Goal: Task Accomplishment & Management: Manage account settings

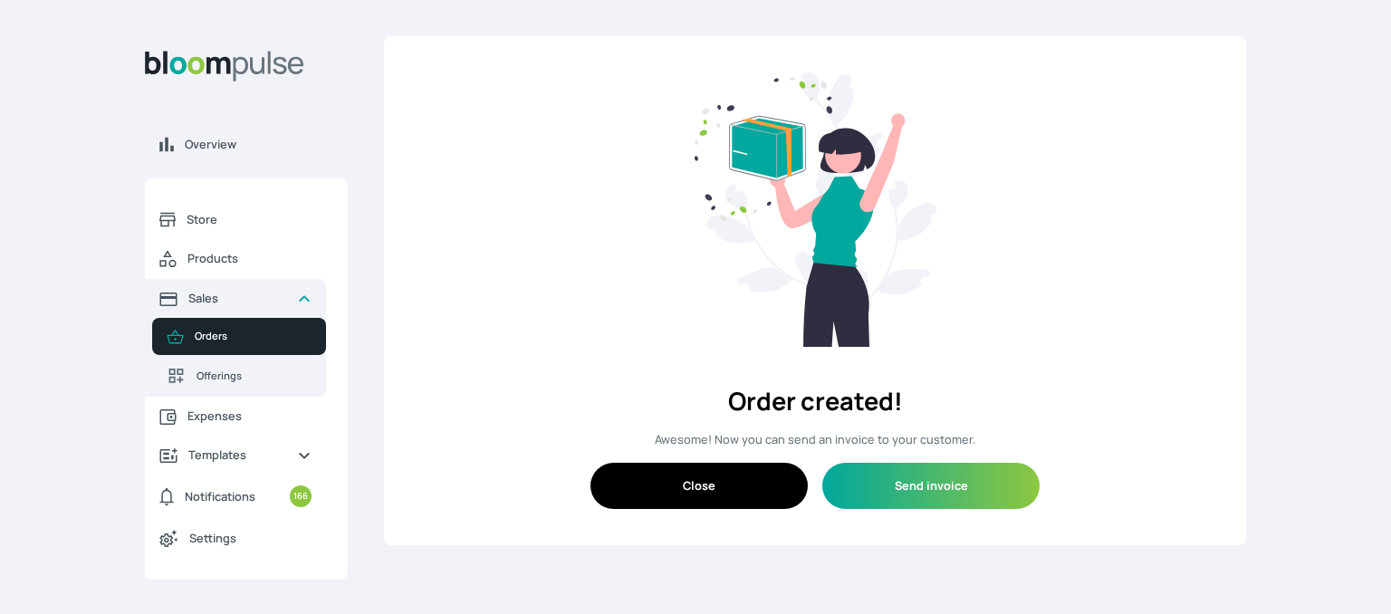
drag, startPoint x: 1313, startPoint y: 120, endPoint x: 507, endPoint y: 4, distance: 813.6
click at [1313, 120] on div "Overview Store Products Sales Orders Offerings Expenses Templates Notifications…" at bounding box center [695, 307] width 1391 height 614
click at [193, 215] on span "Store" at bounding box center [249, 219] width 125 height 17
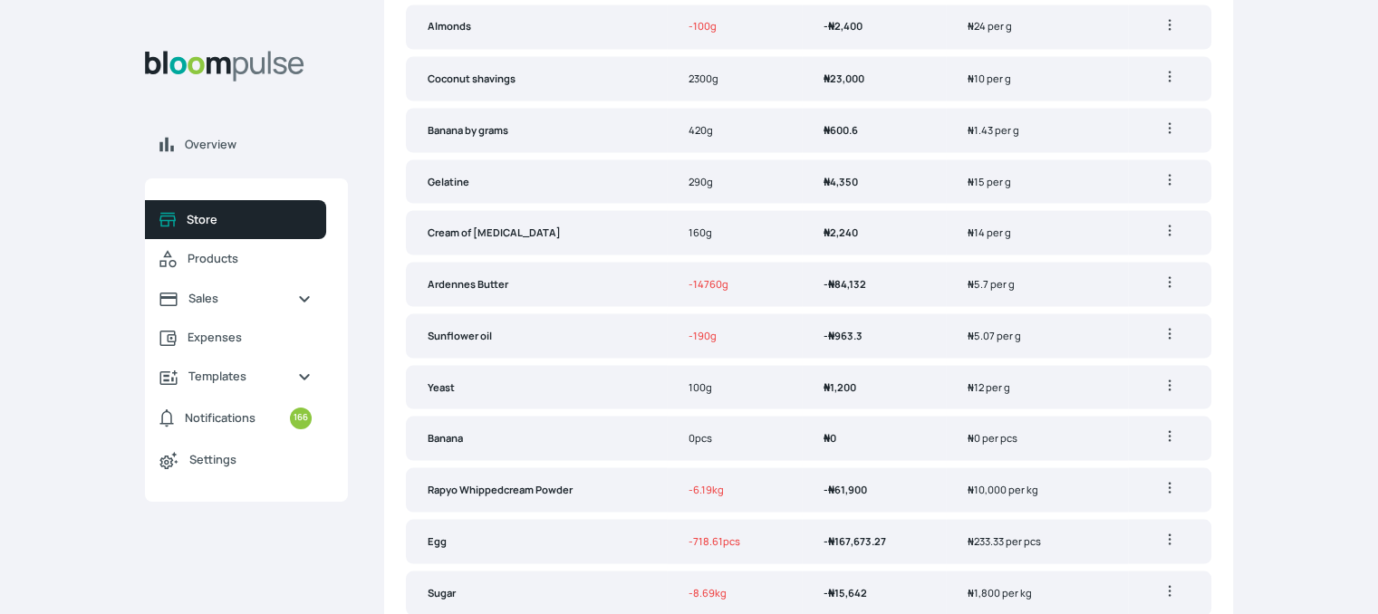
scroll to position [3416, 0]
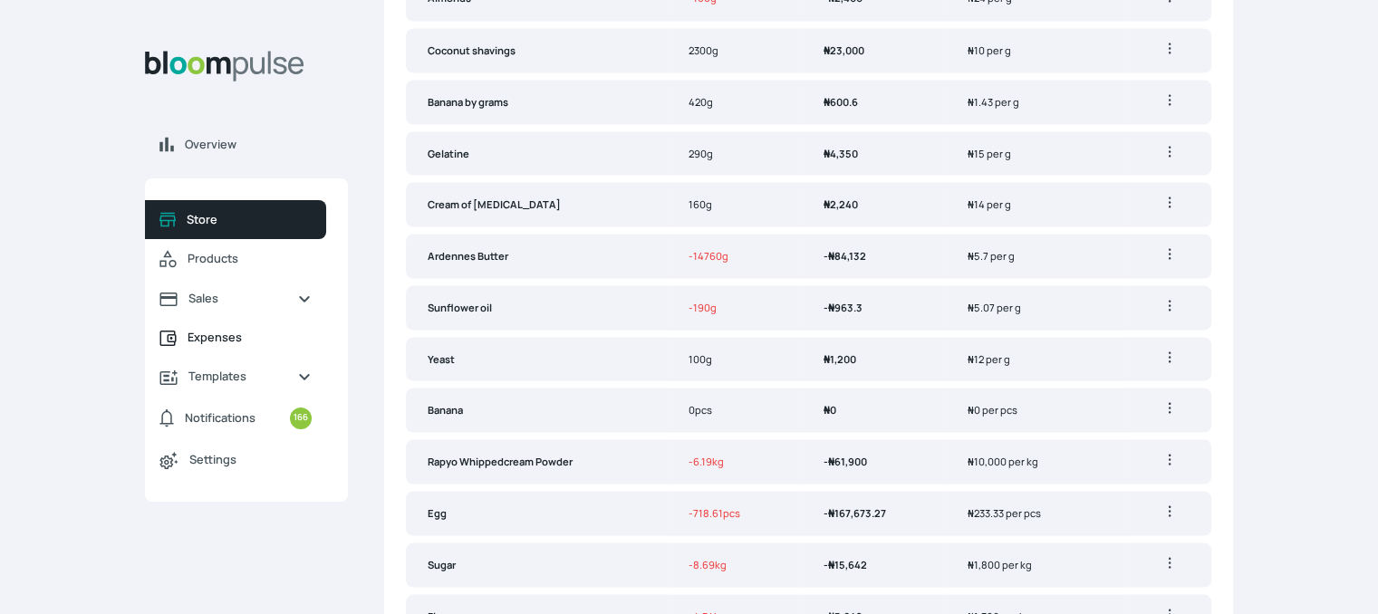
click at [217, 342] on span "Expenses" at bounding box center [250, 337] width 124 height 17
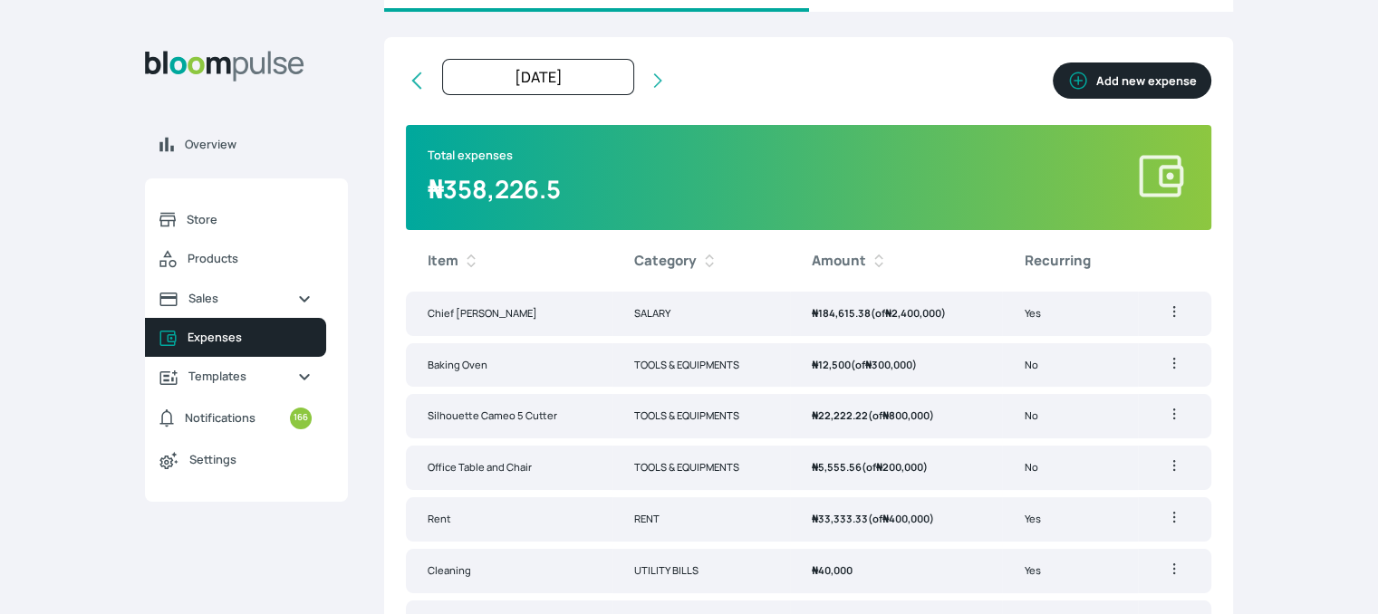
scroll to position [142, 0]
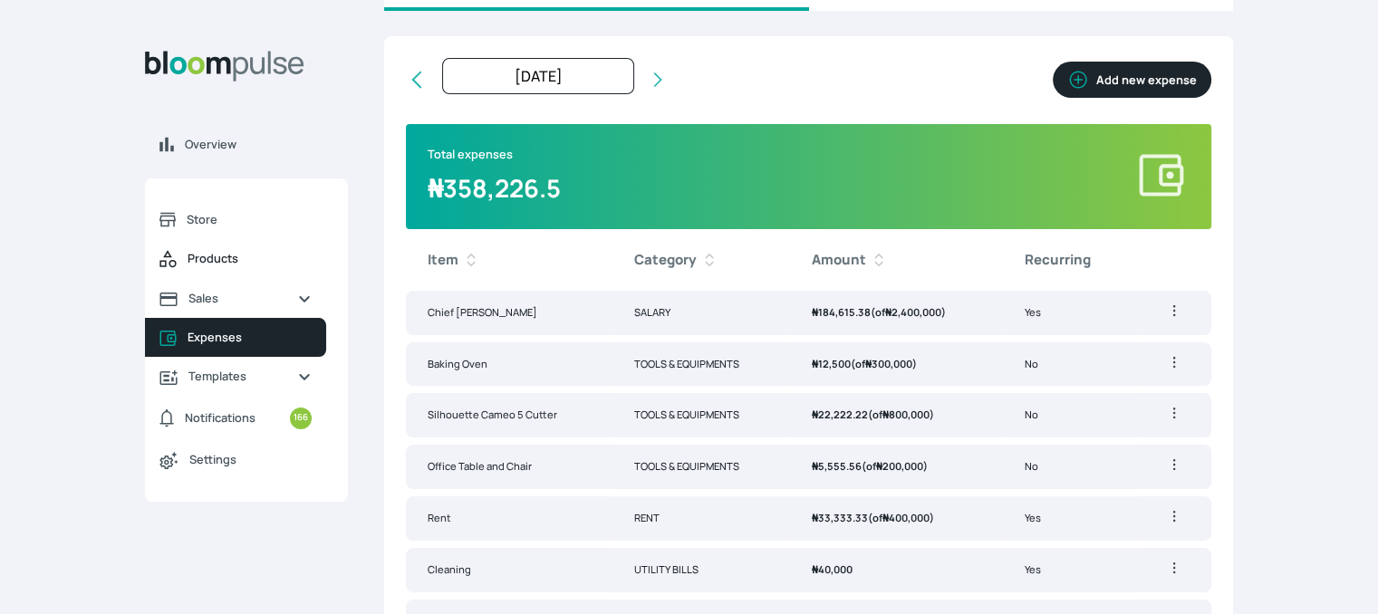
click at [202, 265] on span "Products" at bounding box center [250, 258] width 124 height 17
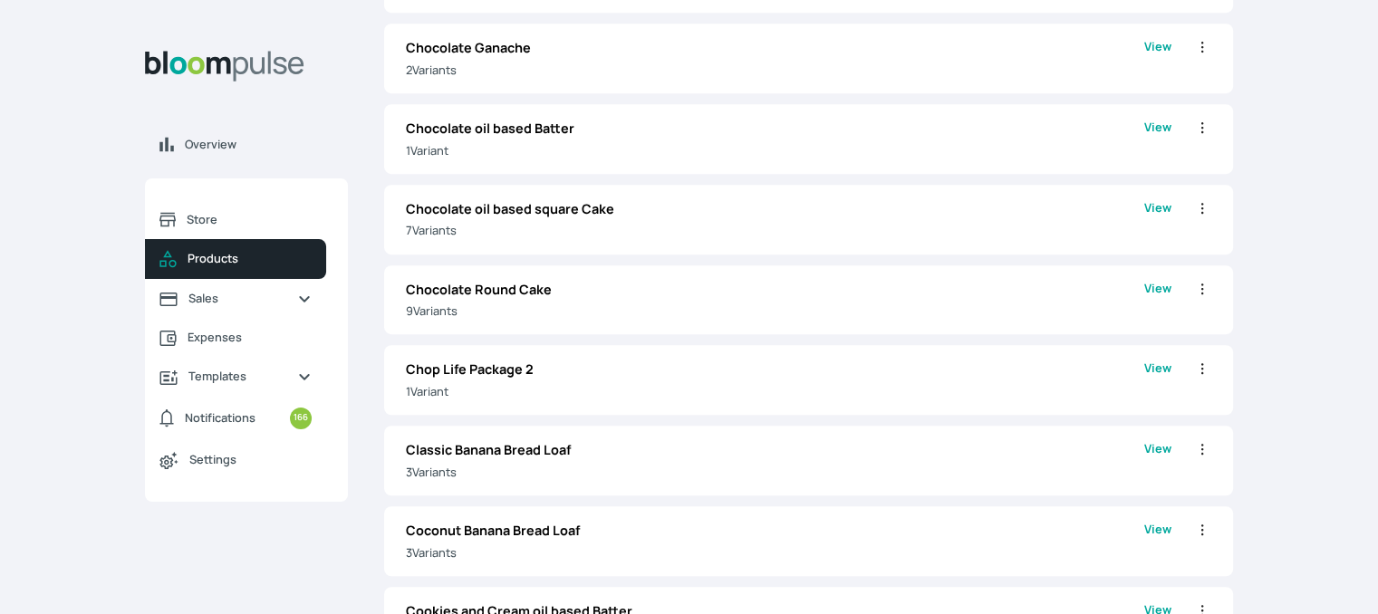
scroll to position [1146, 0]
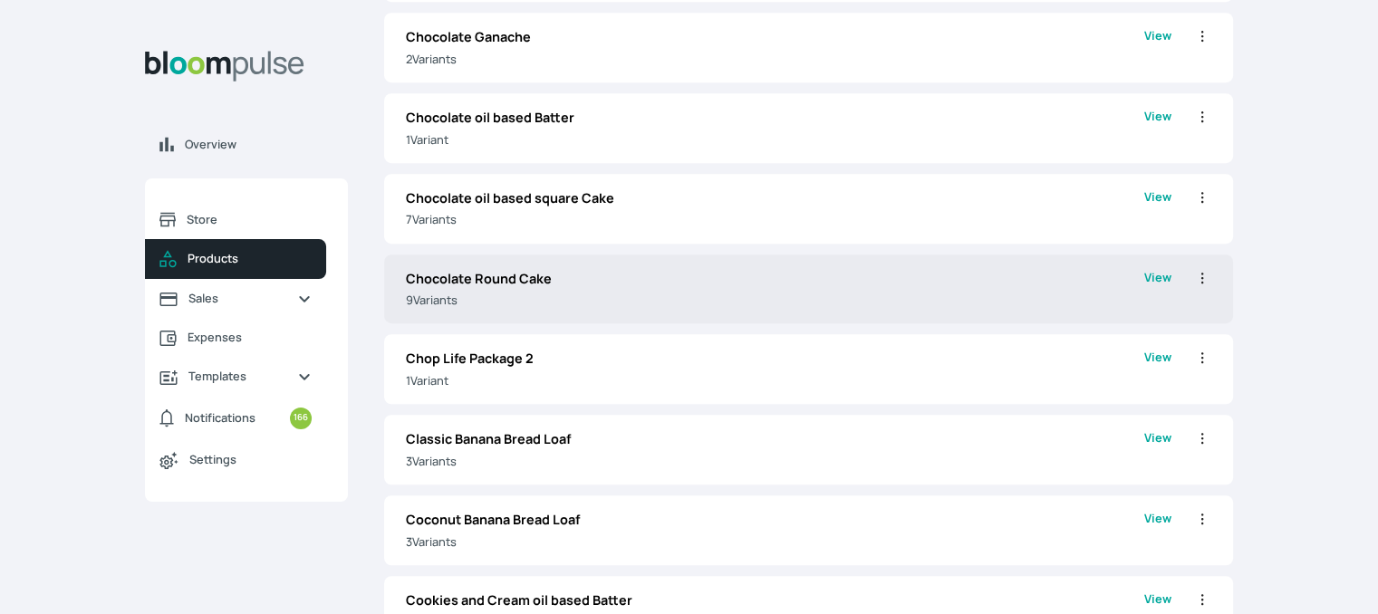
click at [544, 288] on link "Chocolate Round Cake 9 Variant s" at bounding box center [775, 289] width 738 height 41
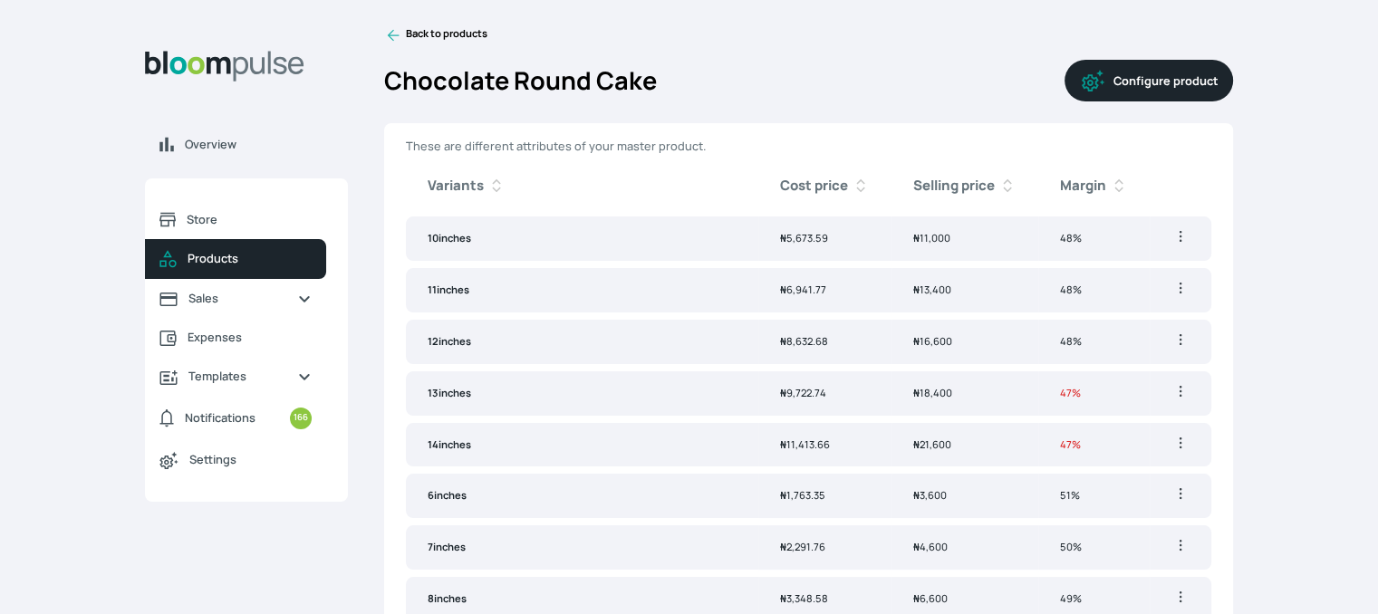
scroll to position [4, 0]
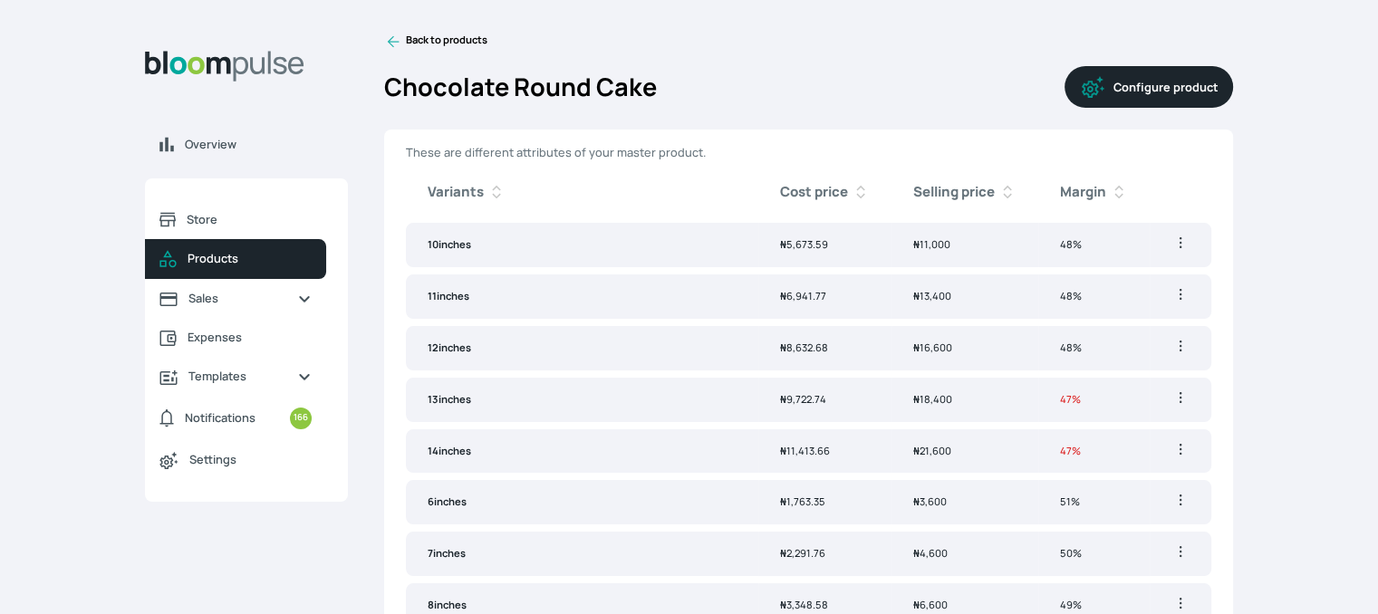
click at [429, 44] on link "Back to products" at bounding box center [435, 42] width 103 height 18
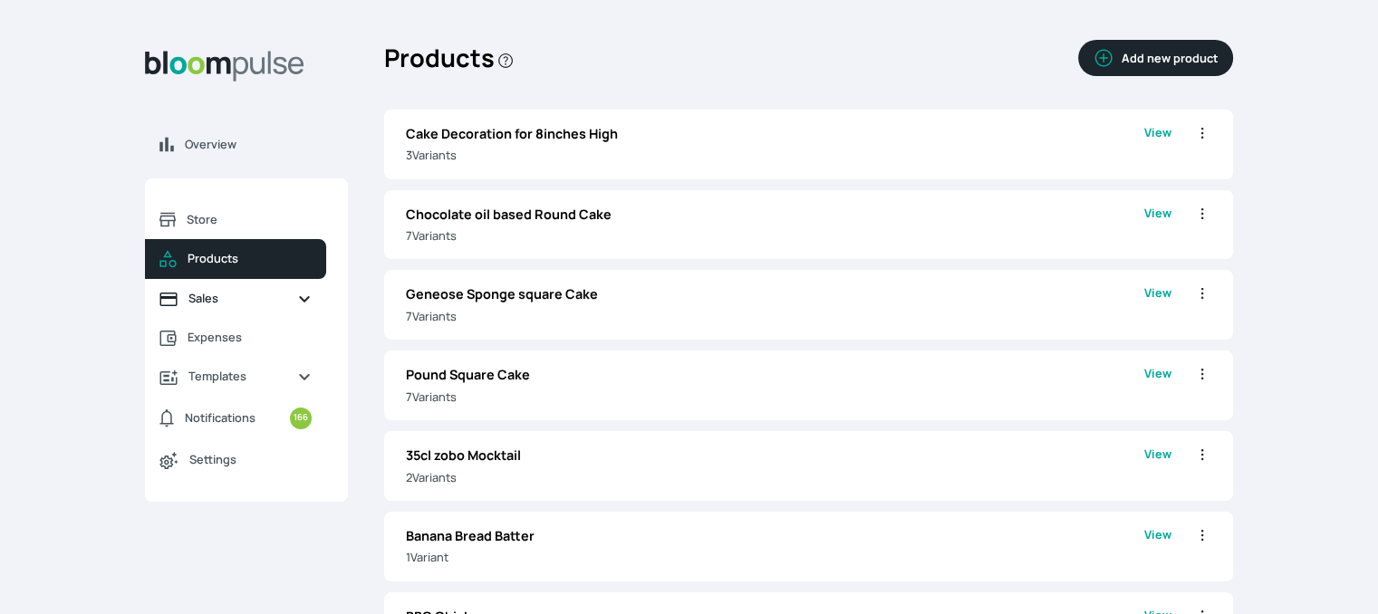
click at [231, 300] on span "Sales" at bounding box center [235, 298] width 94 height 17
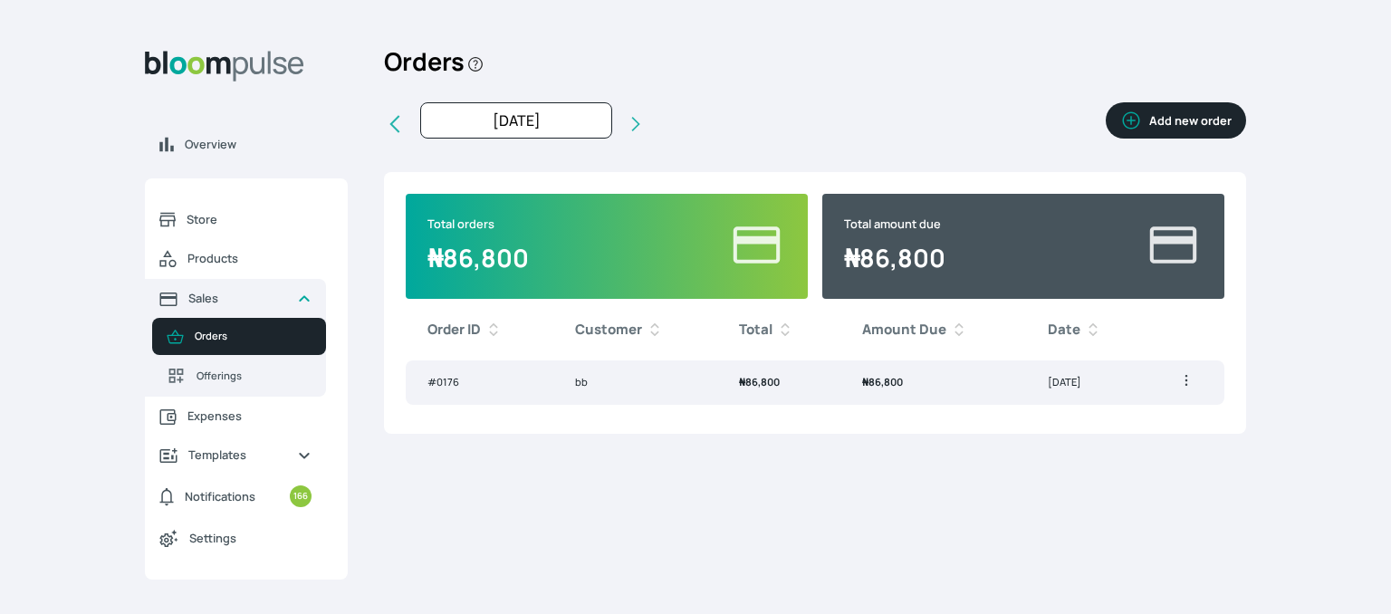
click at [1180, 121] on button "Add new order" at bounding box center [1176, 120] width 140 height 36
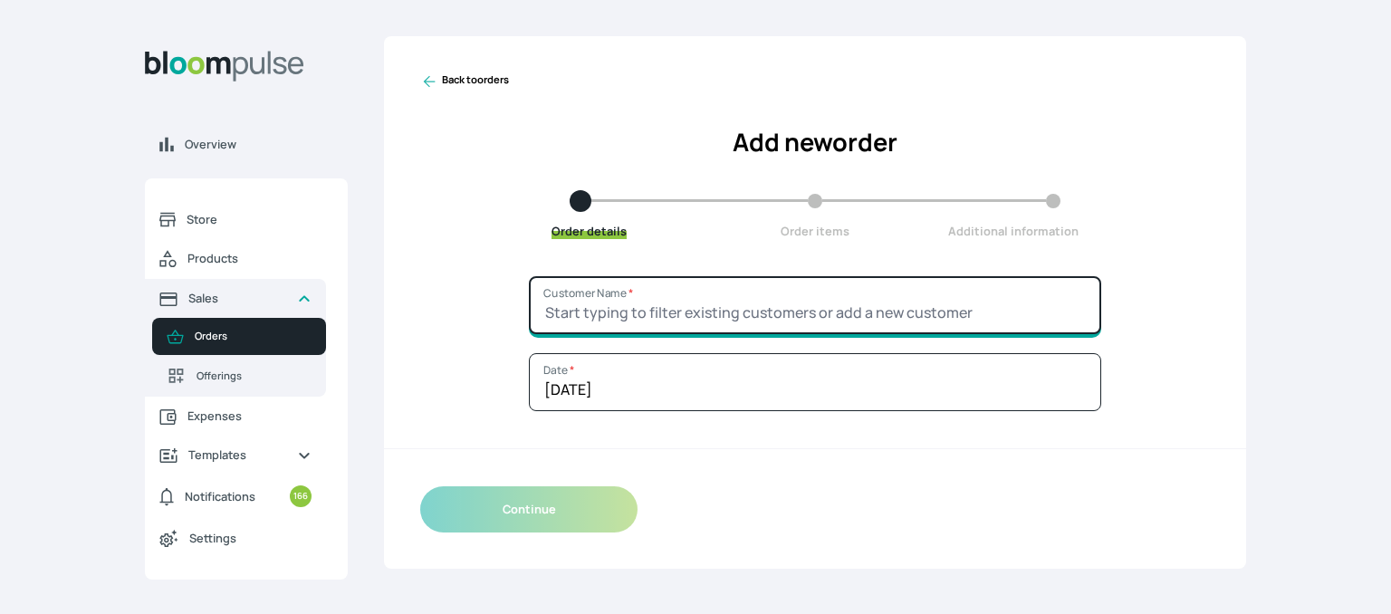
click at [710, 298] on input "Customer Name *" at bounding box center [815, 305] width 572 height 58
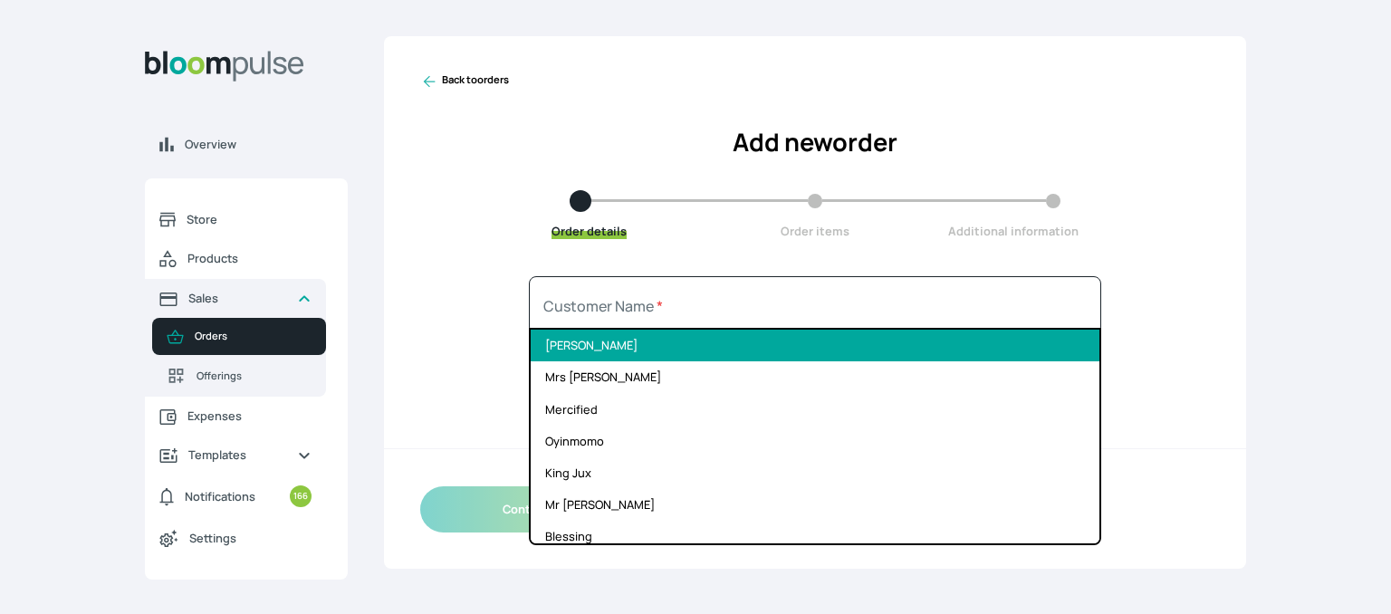
click at [790, 351] on li "Adams Seun" at bounding box center [815, 346] width 569 height 32
type input "Adams Seun"
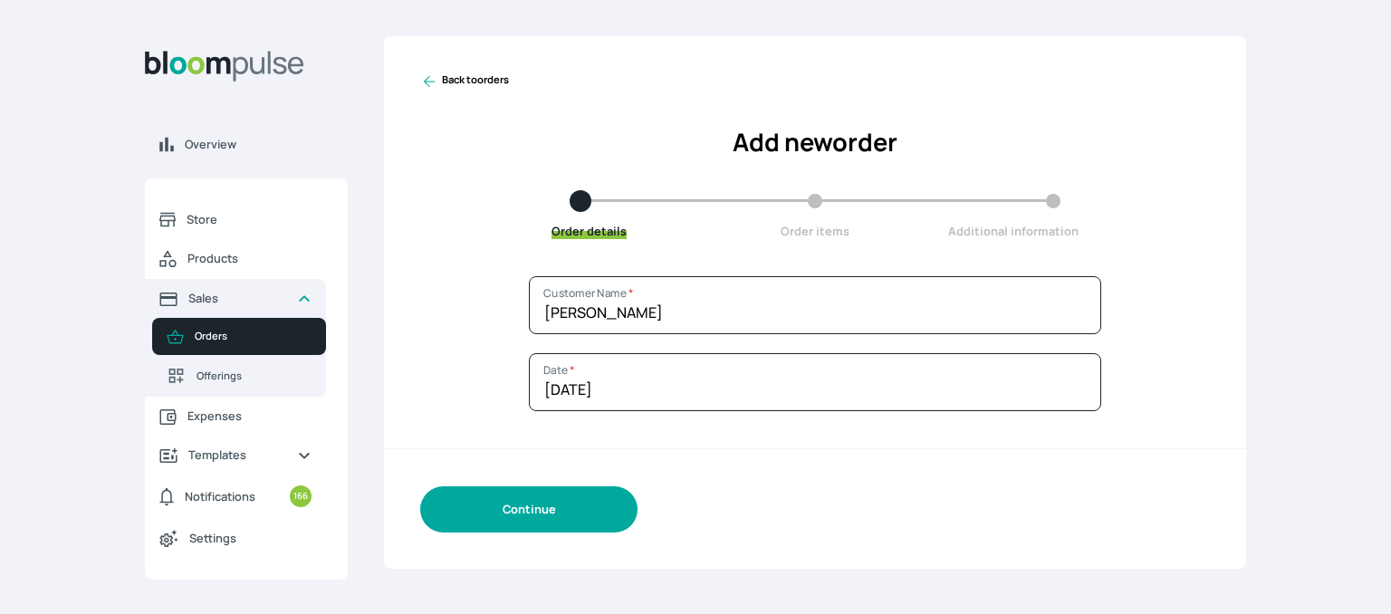
click at [537, 505] on button "Continue" at bounding box center [528, 509] width 217 height 46
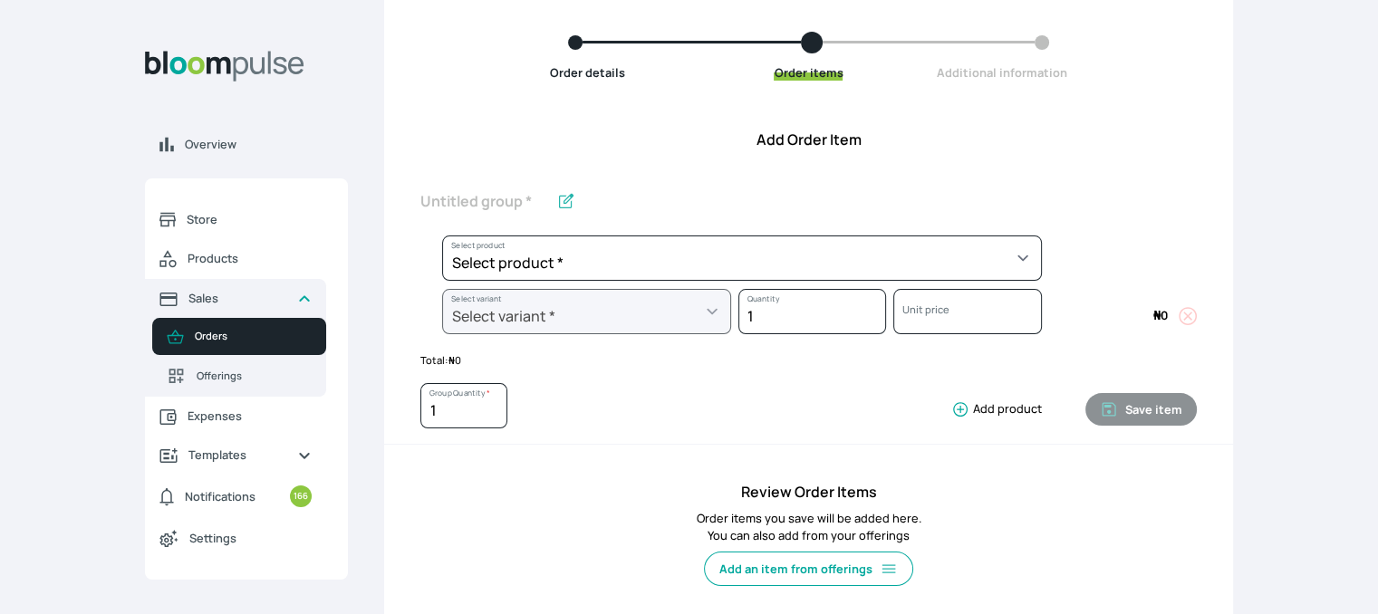
scroll to position [170, 0]
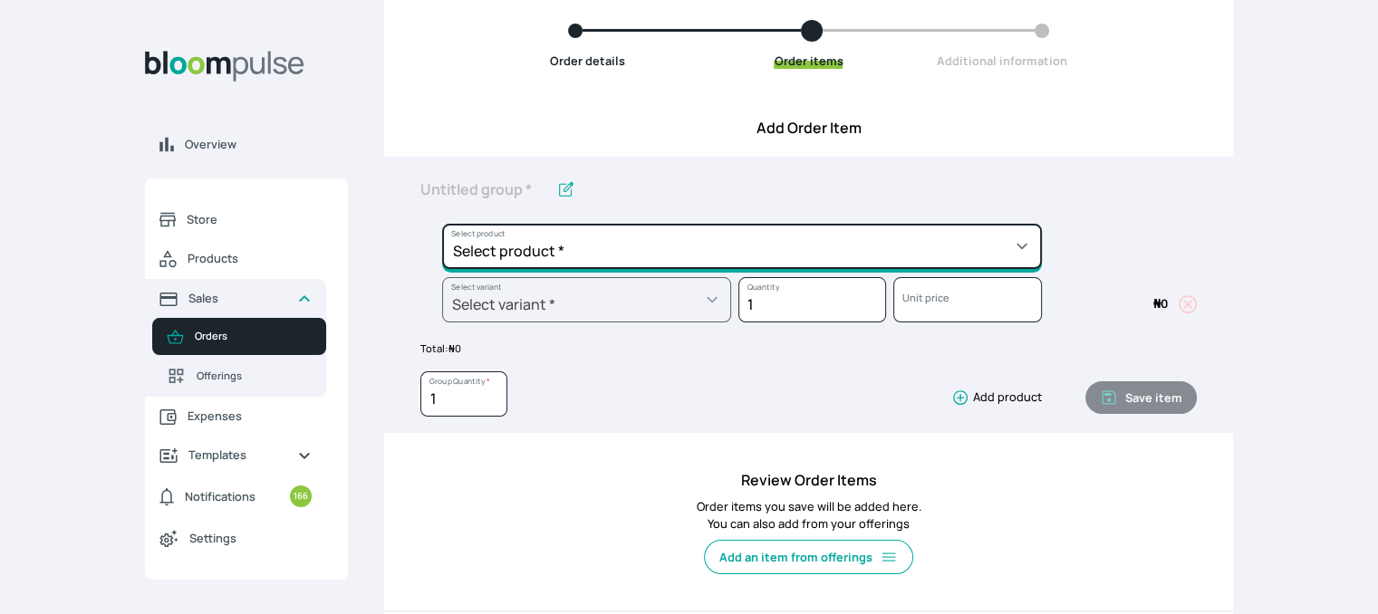
click at [1008, 247] on select "Select product * Cake Decoration for 8inches High Chocolate oil based Round Cak…" at bounding box center [742, 246] width 600 height 45
select select "308ec9aa-9c9b-4c8b-9137-5de2303ab237"
click at [442, 224] on select "Select product * Cake Decoration for 8inches High Chocolate oil based Round Cak…" at bounding box center [742, 246] width 600 height 45
type input "Redvelvet oil based Round Cake"
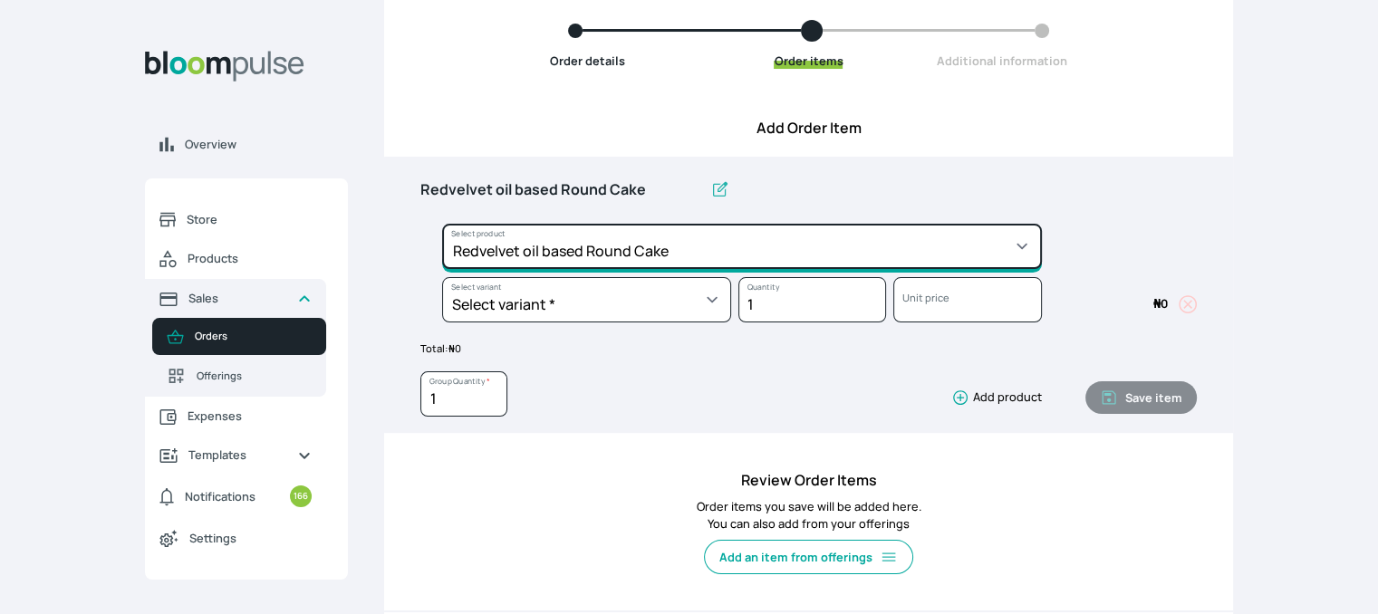
click at [784, 224] on select "Select product * Cake Decoration for 8inches High Chocolate oil based Round Cak…" at bounding box center [742, 246] width 600 height 45
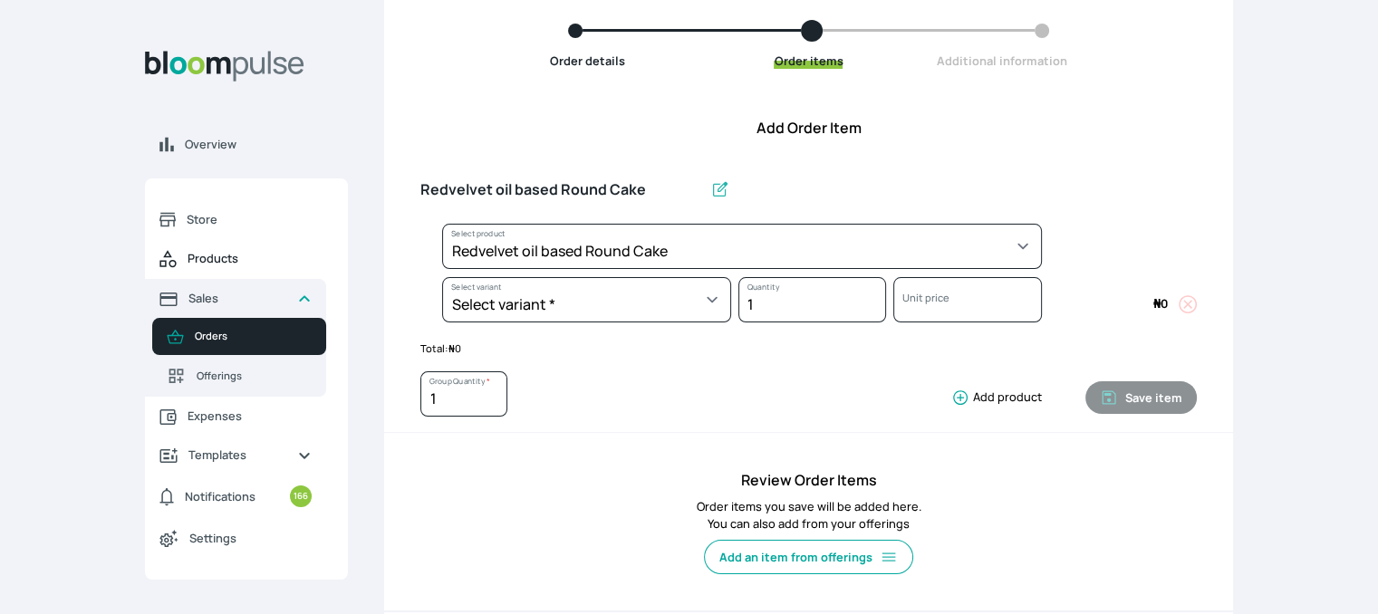
click at [205, 264] on span "Products" at bounding box center [250, 258] width 124 height 17
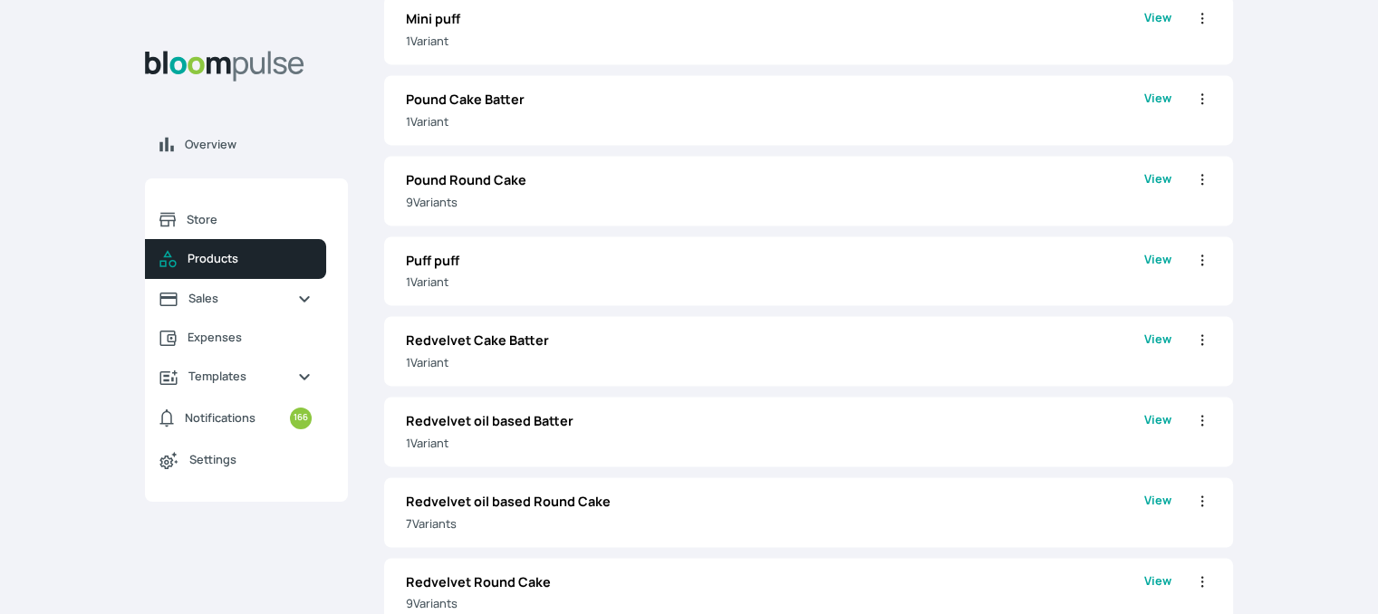
scroll to position [2725, 0]
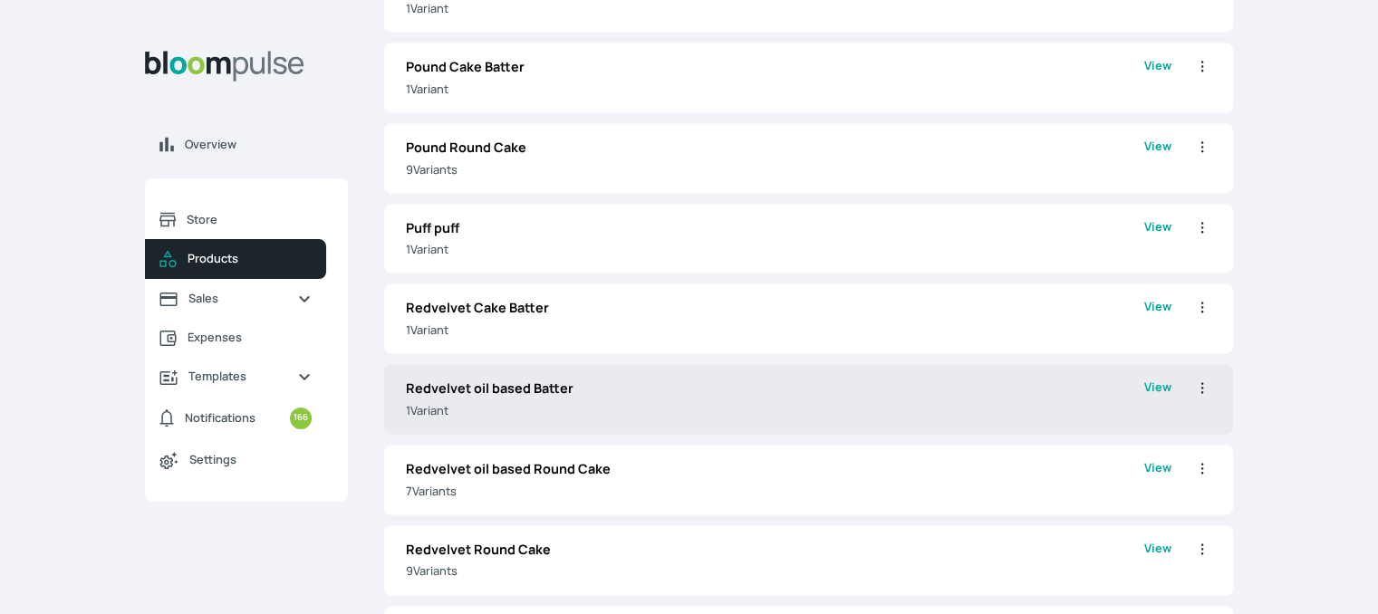
click at [746, 402] on p "1 Variant" at bounding box center [775, 410] width 738 height 17
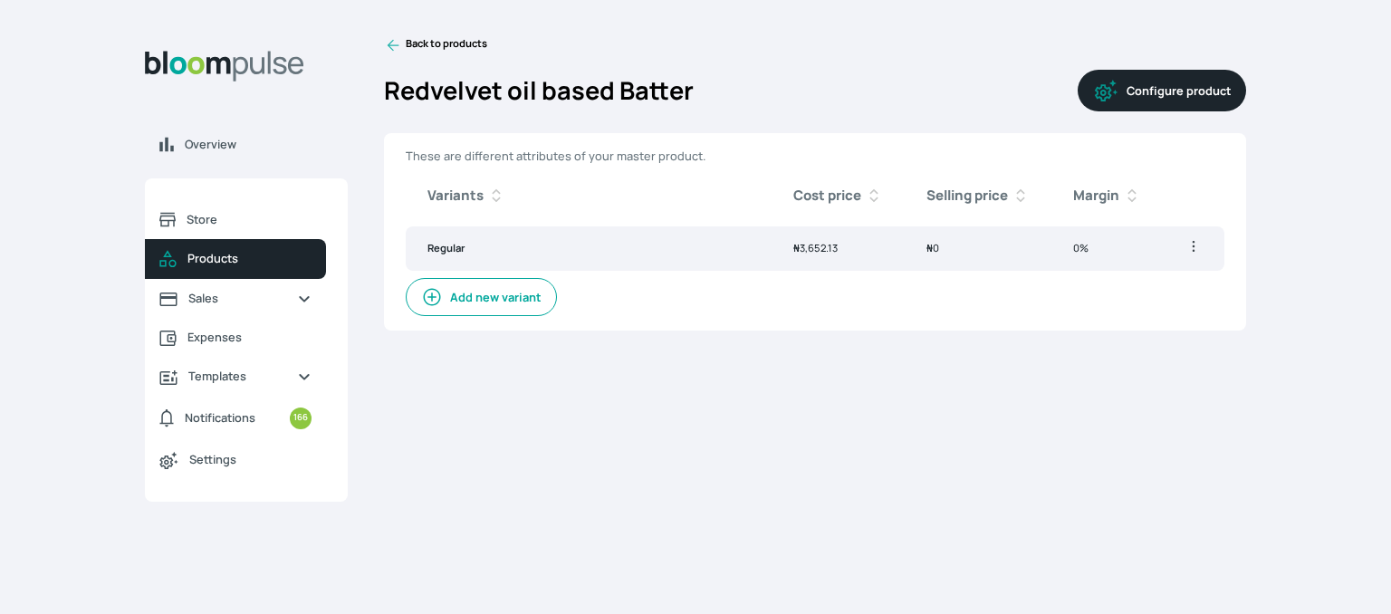
click at [1152, 95] on button "Configure product" at bounding box center [1162, 91] width 168 height 42
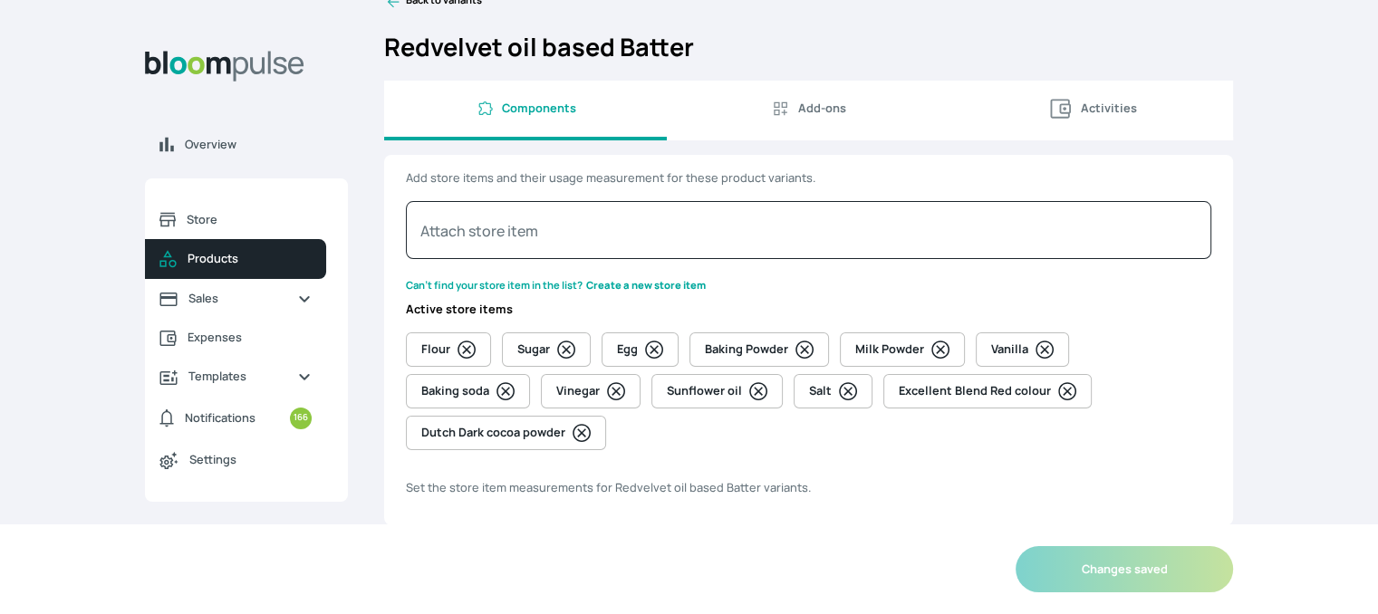
scroll to position [58, 0]
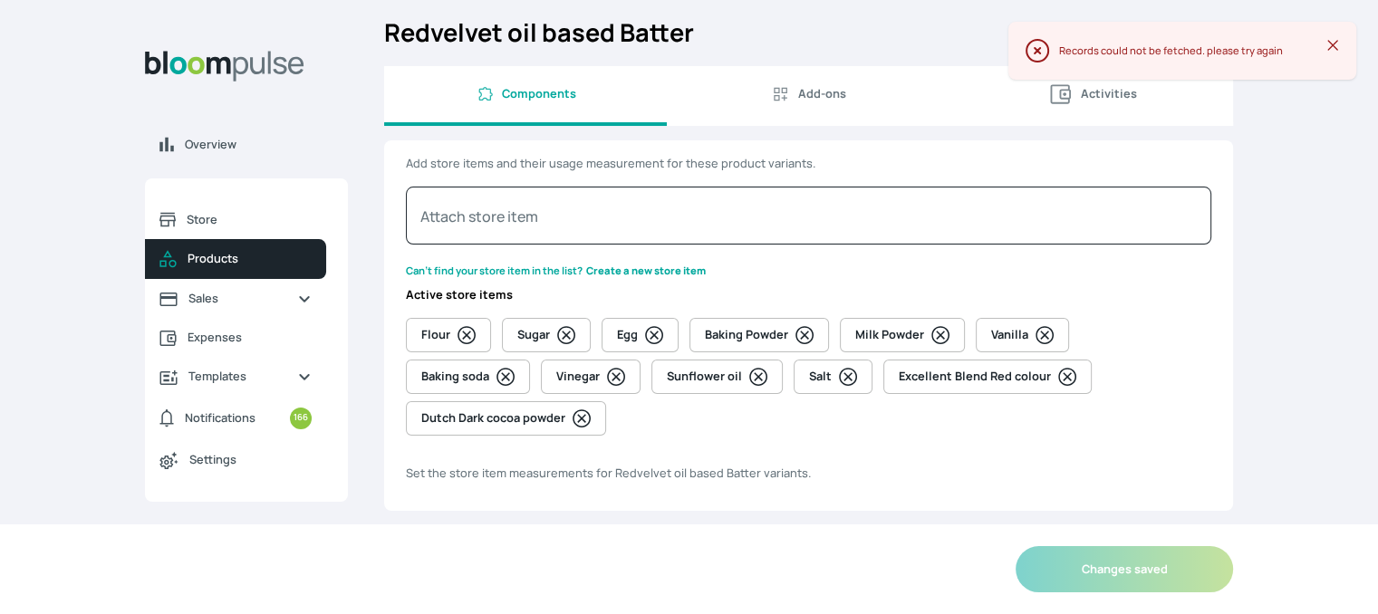
select select "GRAM"
select select "PIECE"
select select "GRAM"
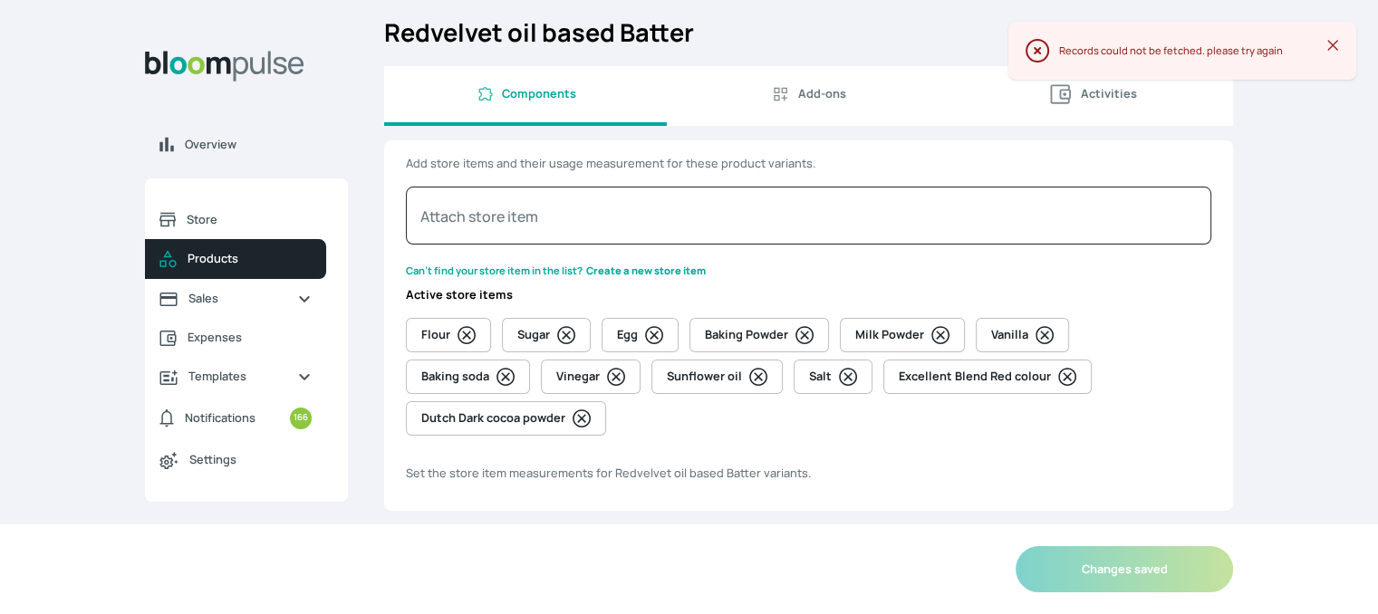
select select "GRAM"
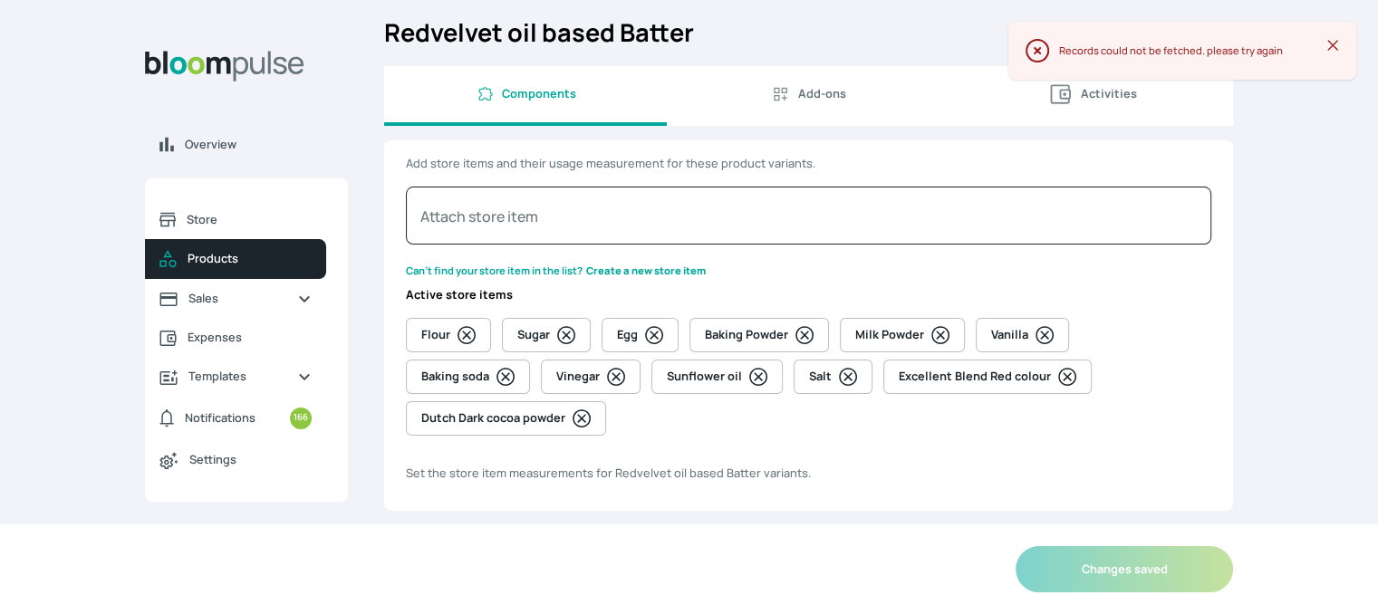
select select "GRAM"
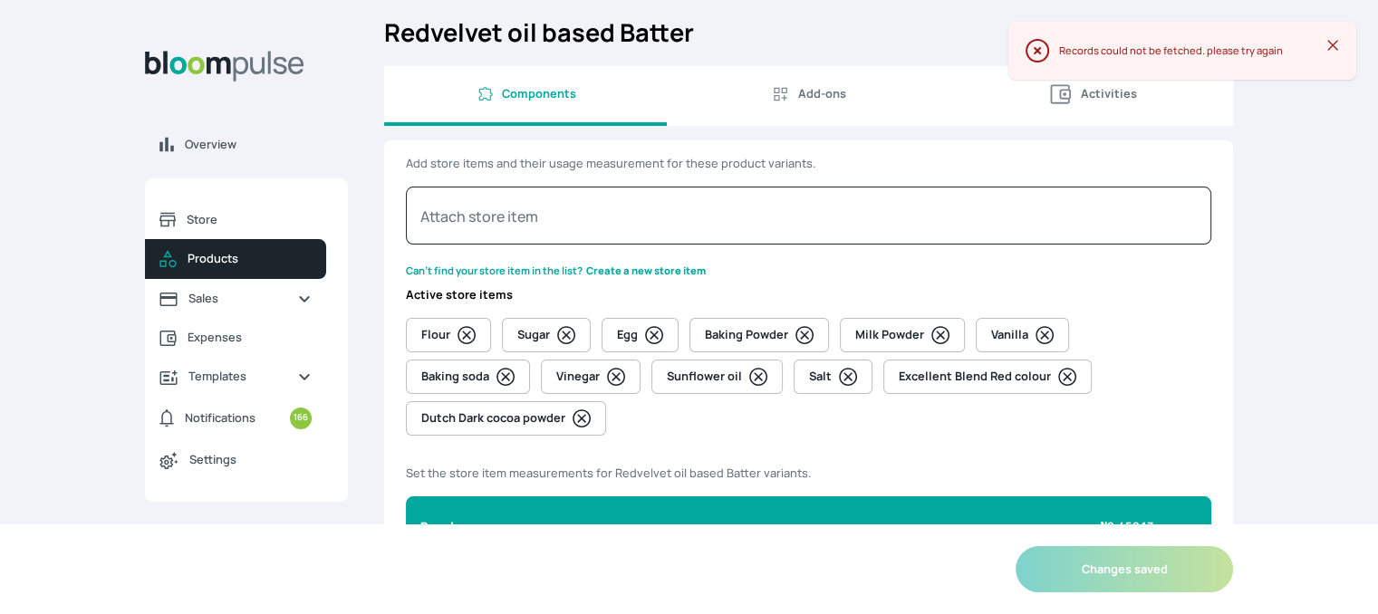
click at [1188, 520] on icon at bounding box center [1189, 527] width 14 height 14
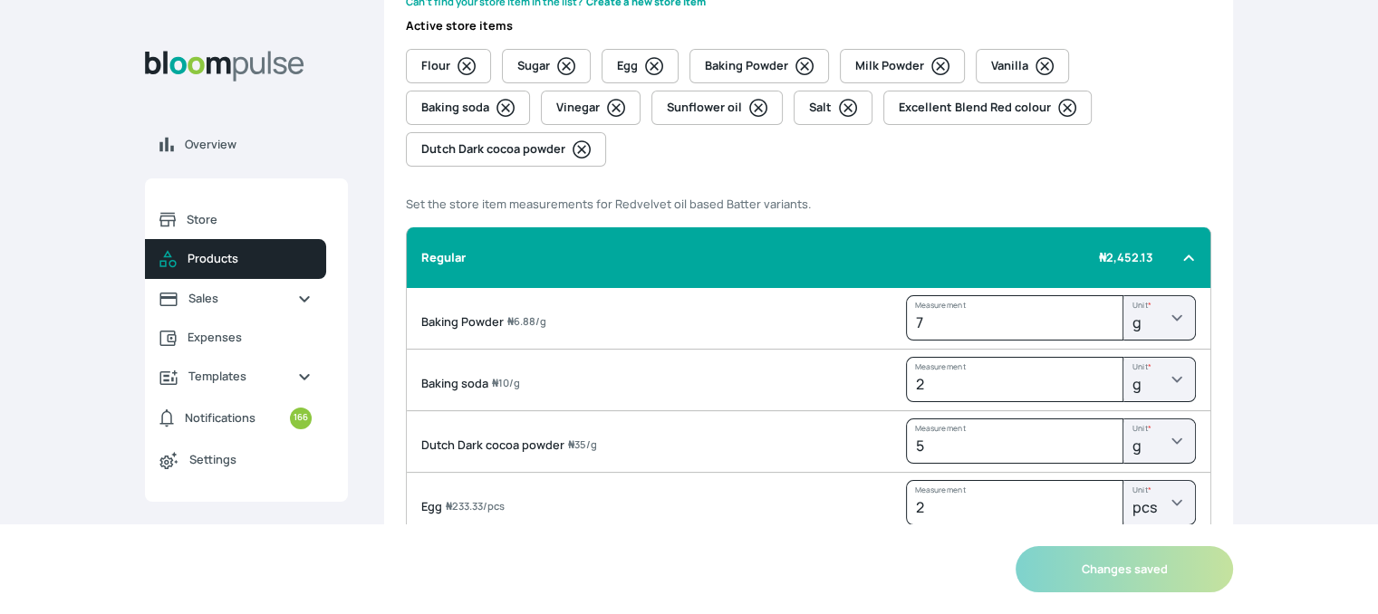
scroll to position [0, 0]
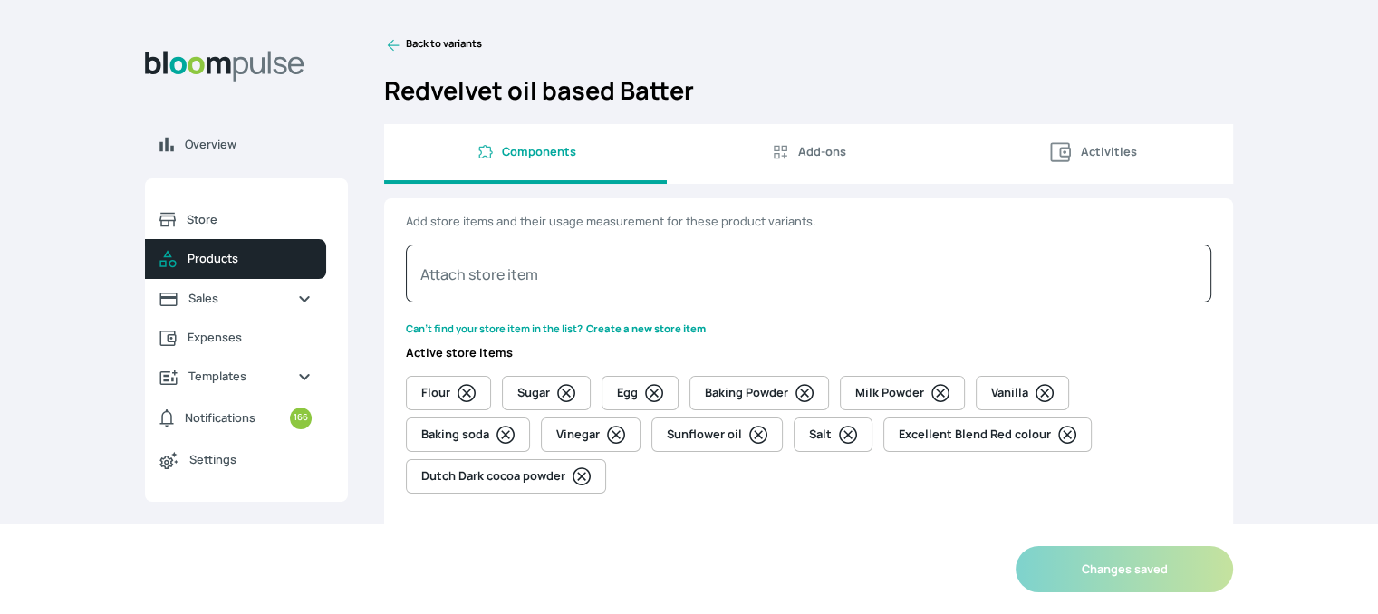
click at [423, 44] on link "Back to variants" at bounding box center [808, 45] width 849 height 18
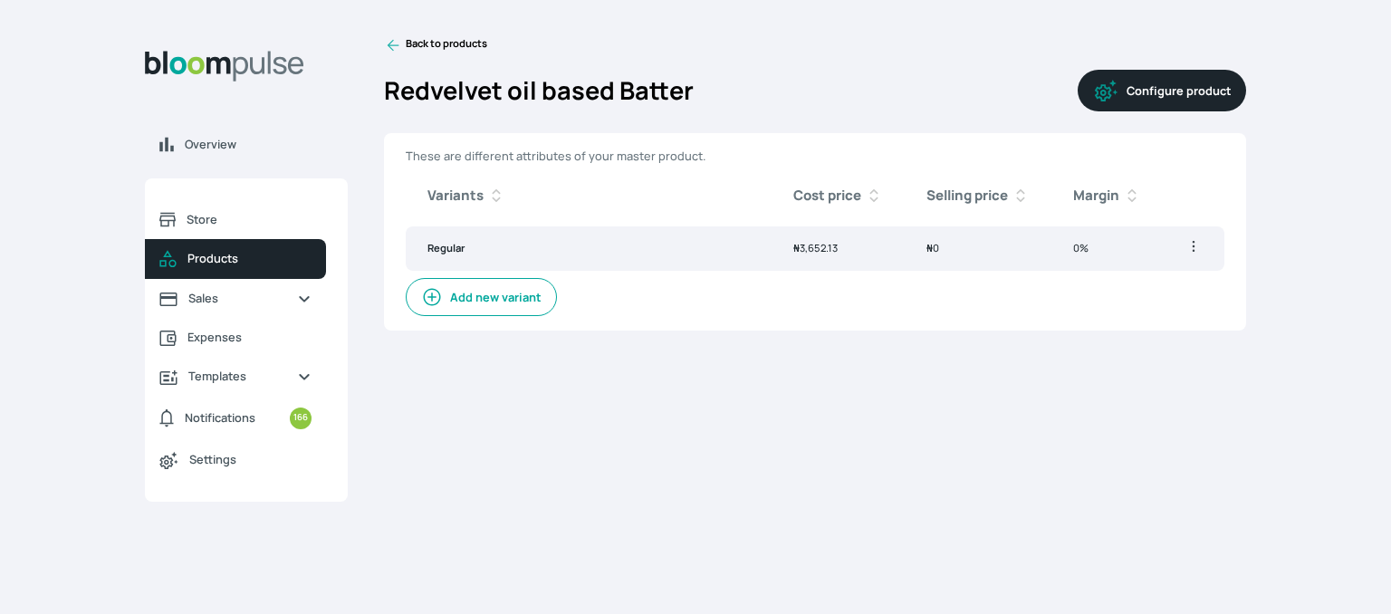
click at [454, 48] on link "Back to products" at bounding box center [435, 45] width 103 height 18
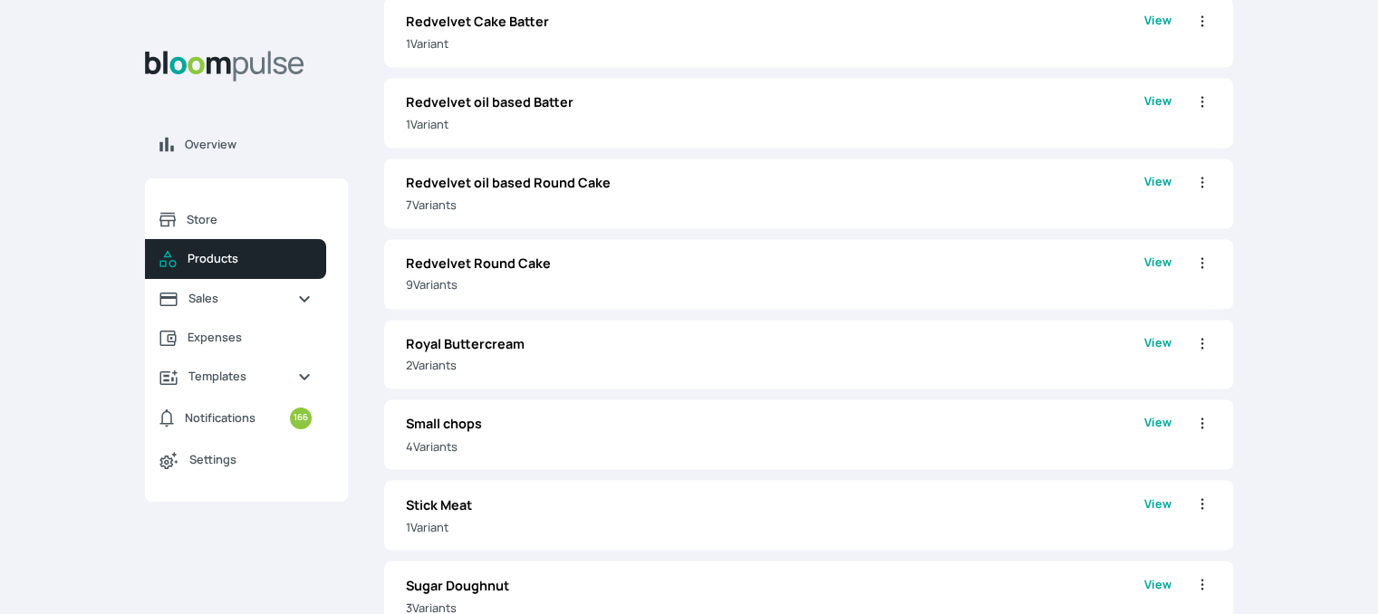
scroll to position [2819, 0]
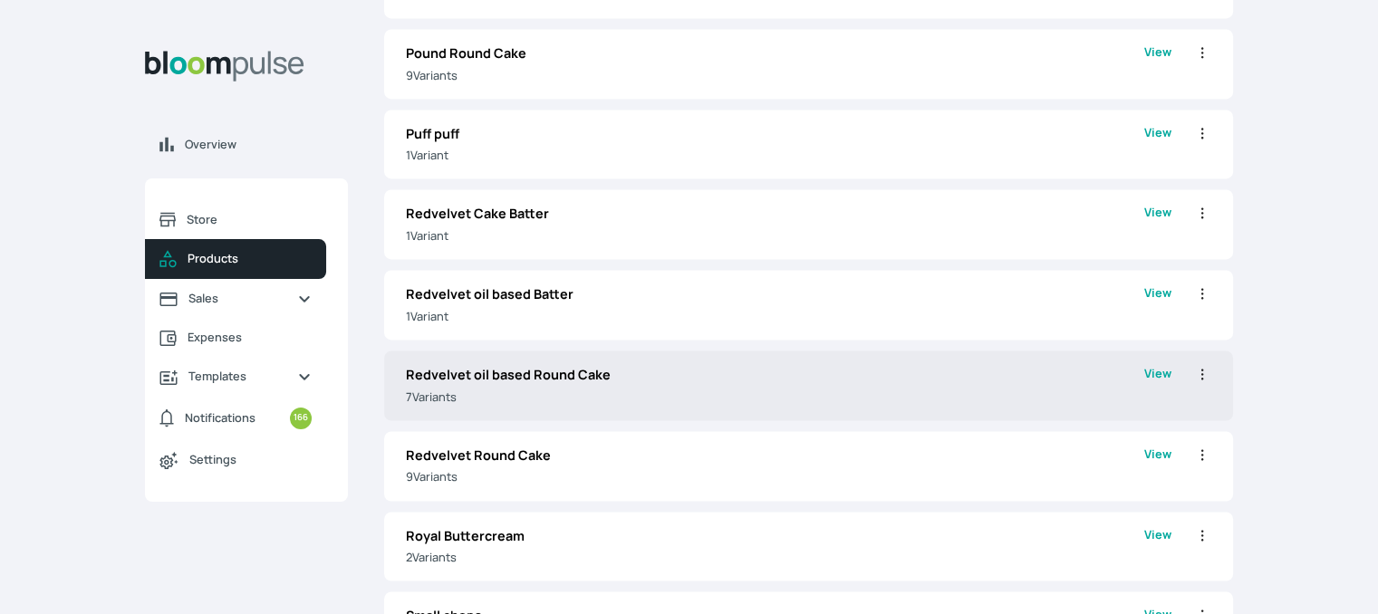
click at [775, 370] on p "Redvelvet oil based Round Cake" at bounding box center [775, 375] width 738 height 20
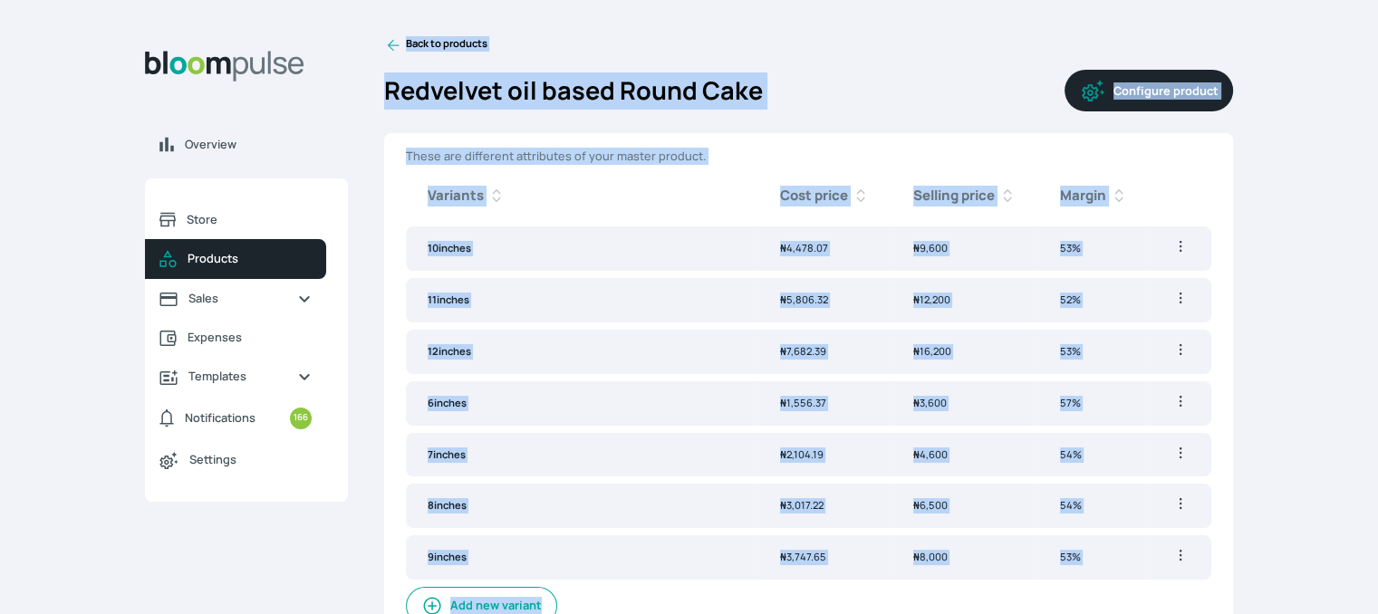
click at [852, 67] on div "Back to products Redvelvet oil based Round Cake Configure product These are dif…" at bounding box center [808, 337] width 849 height 603
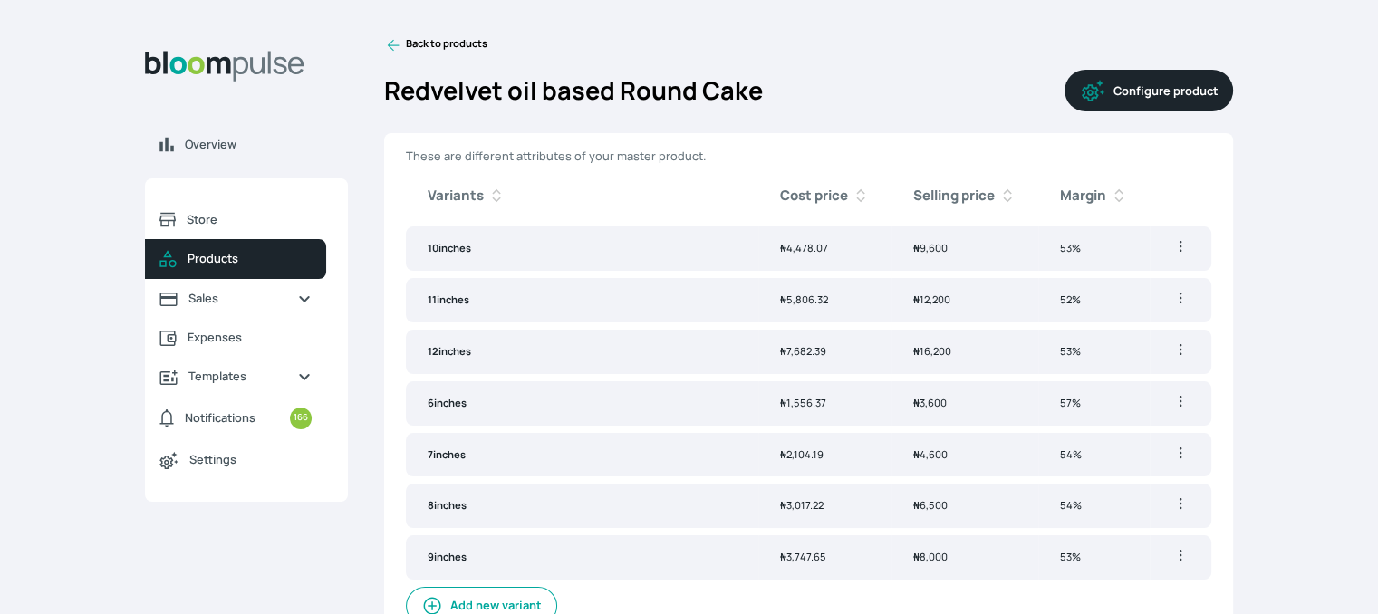
click at [1149, 85] on button "Configure product" at bounding box center [1148, 91] width 168 height 42
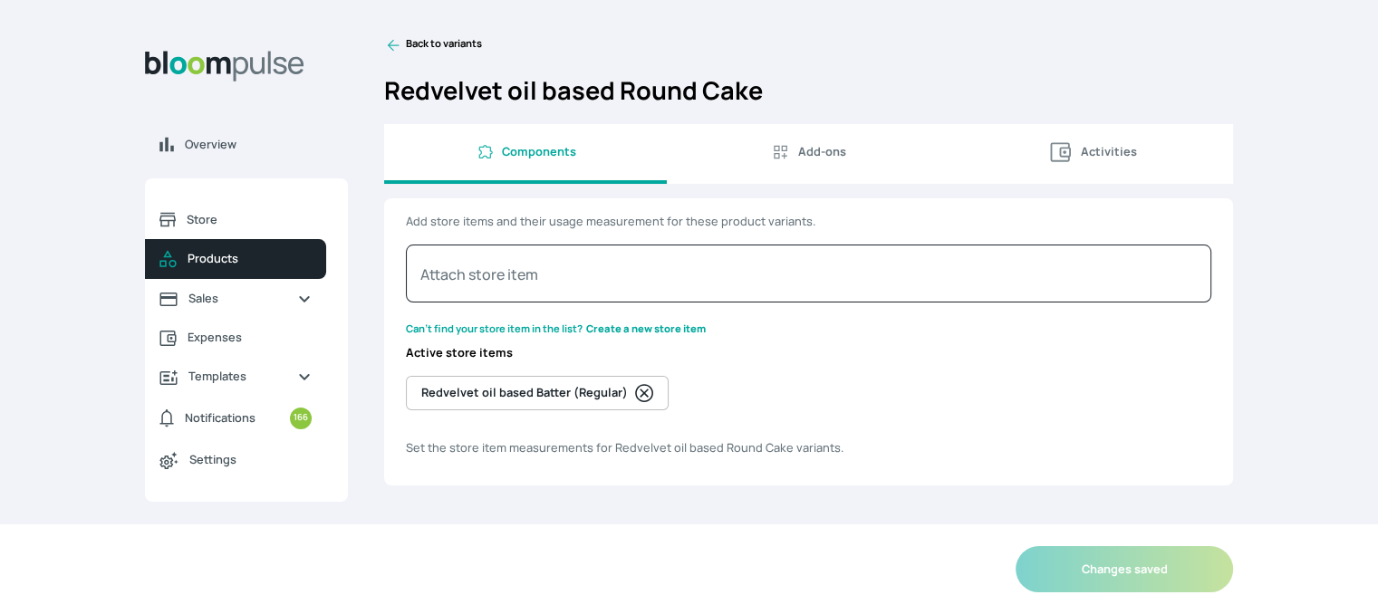
select select "GRAM"
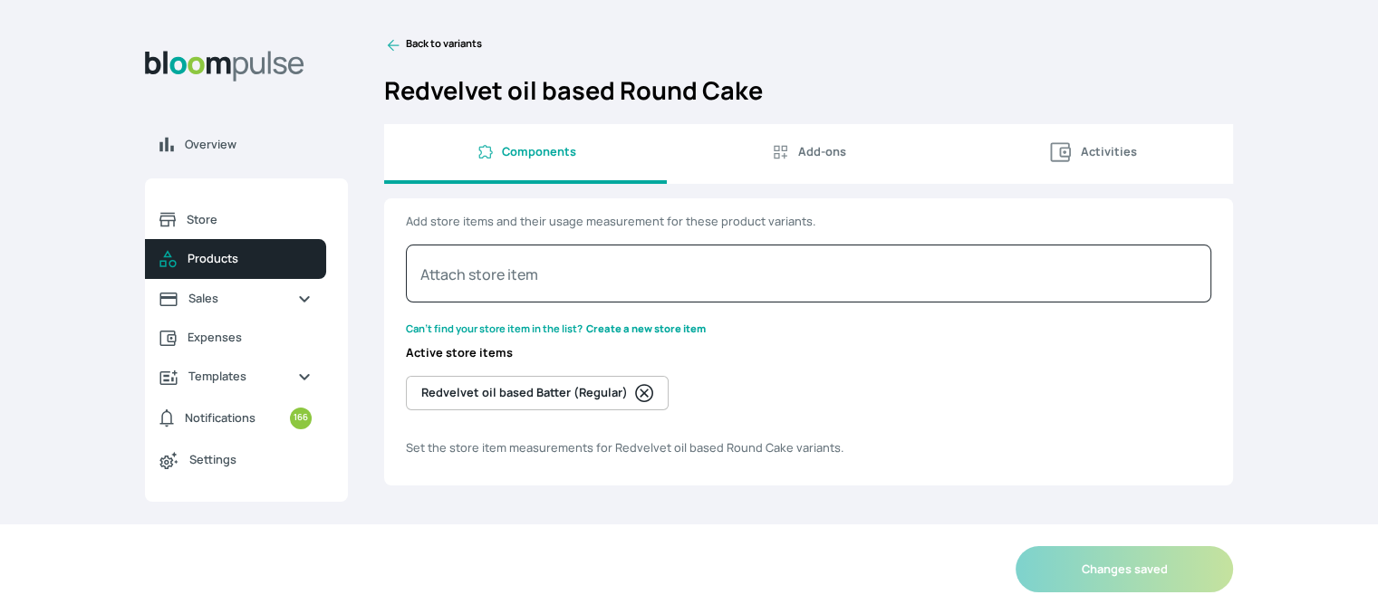
select select "GRAM"
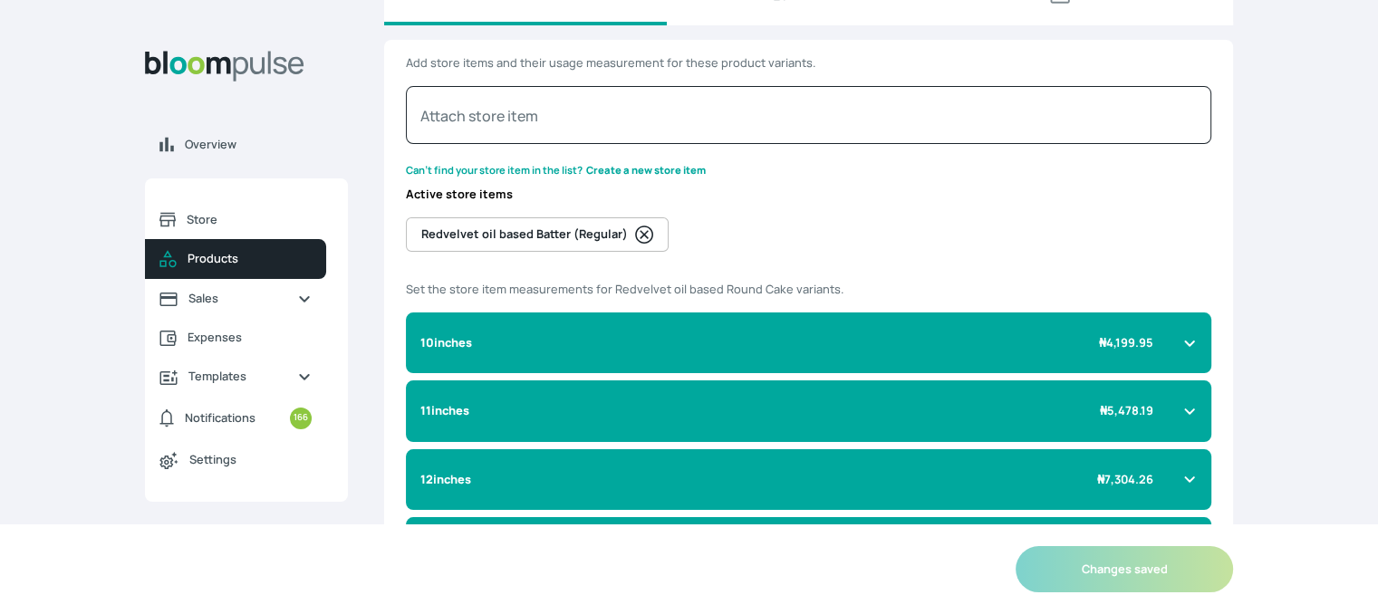
scroll to position [226, 0]
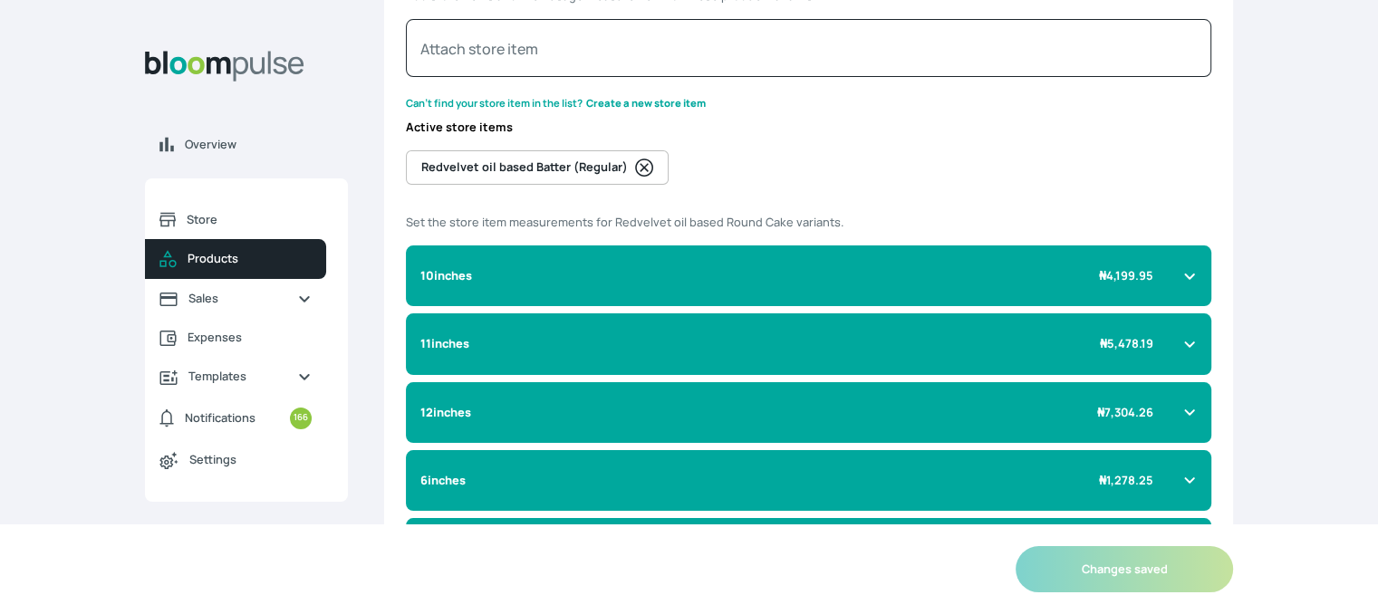
click at [1182, 279] on icon at bounding box center [1189, 276] width 14 height 14
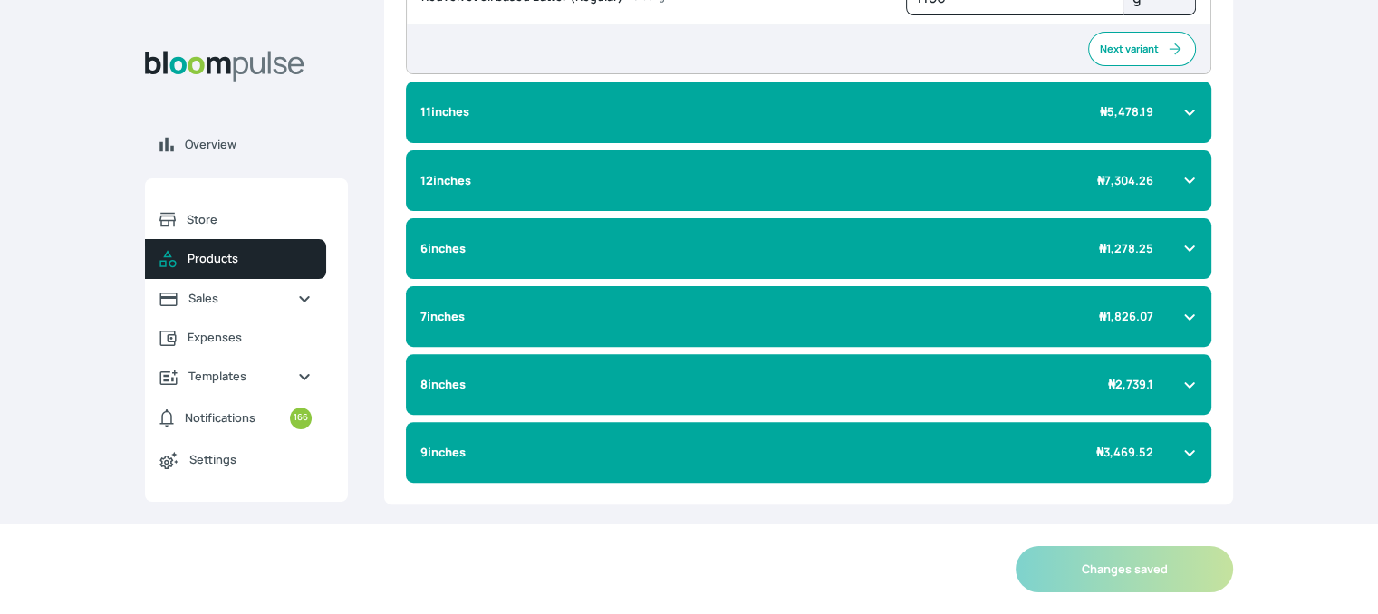
scroll to position [568, 0]
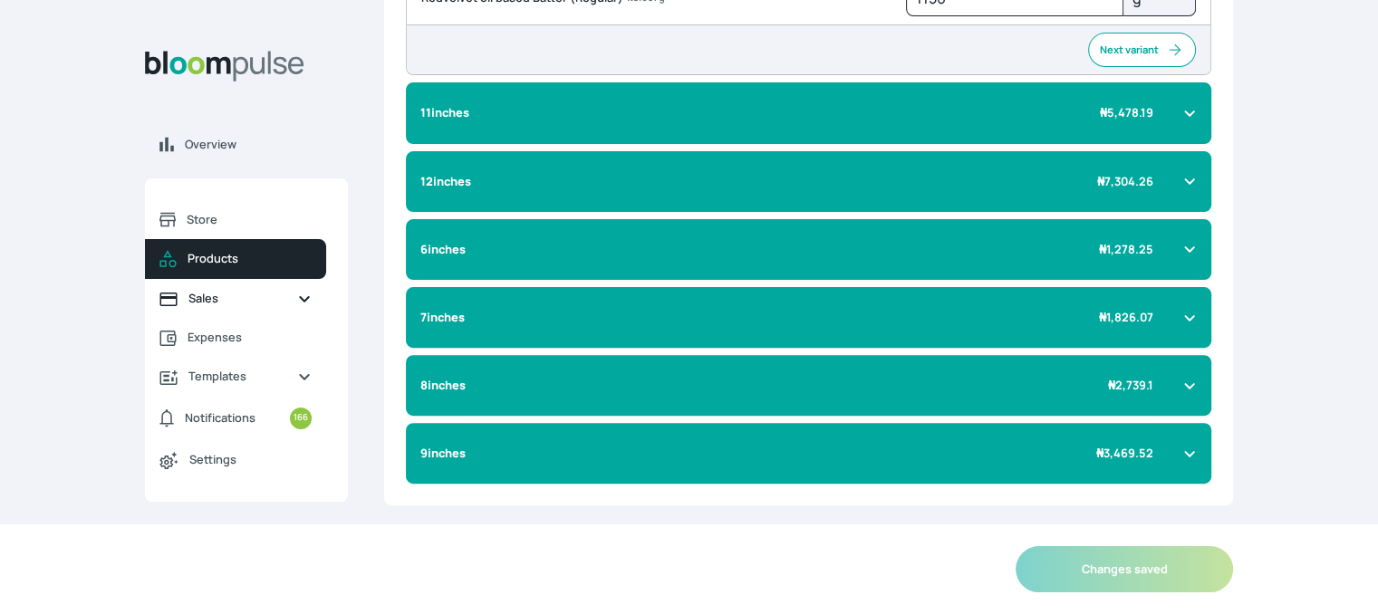
click at [216, 299] on span "Sales" at bounding box center [235, 298] width 94 height 17
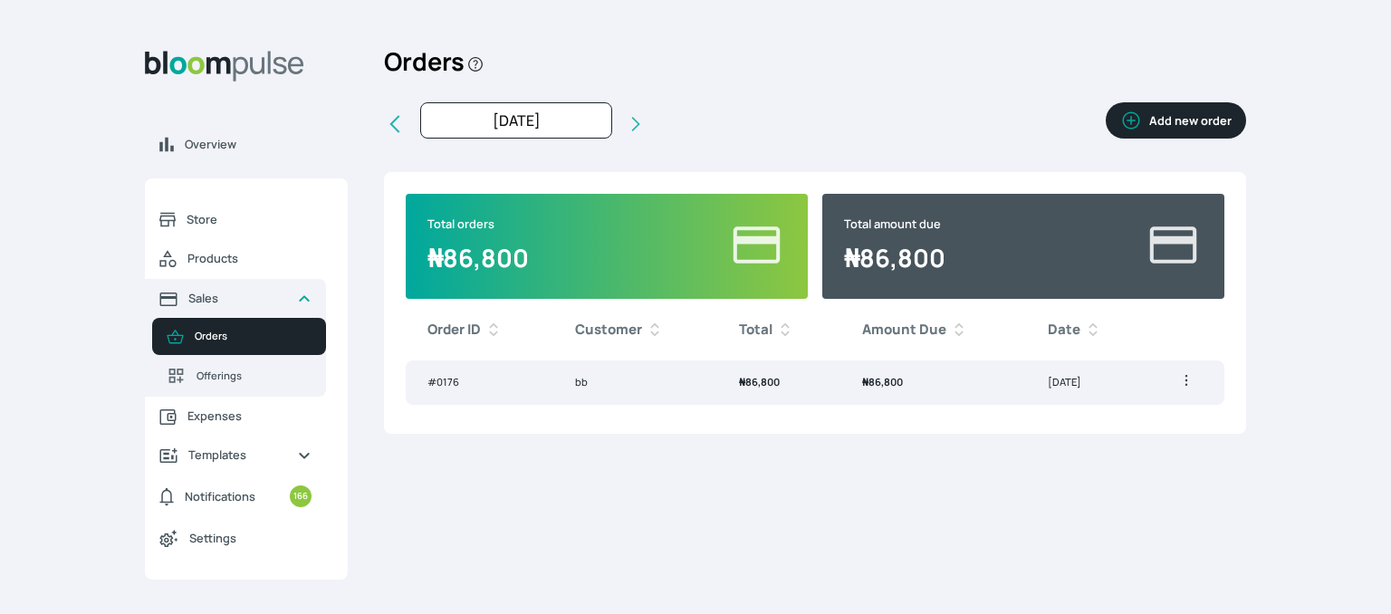
click at [390, 127] on icon at bounding box center [395, 124] width 22 height 22
type input "Sep 2025"
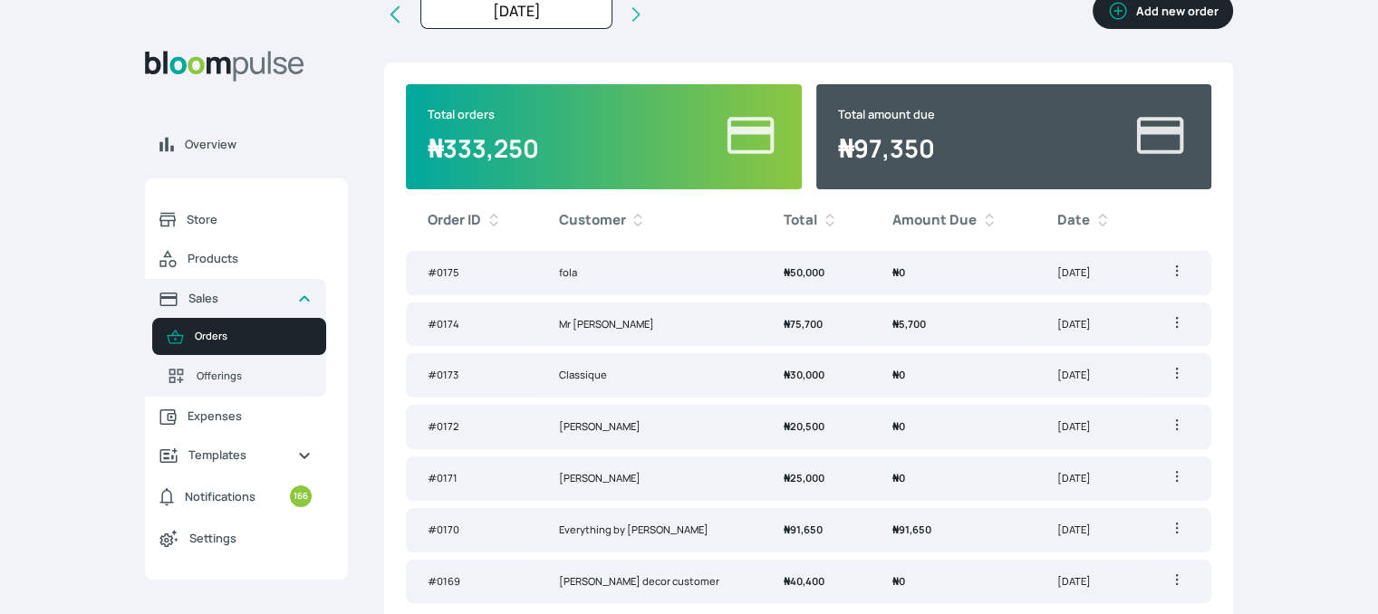
scroll to position [123, 0]
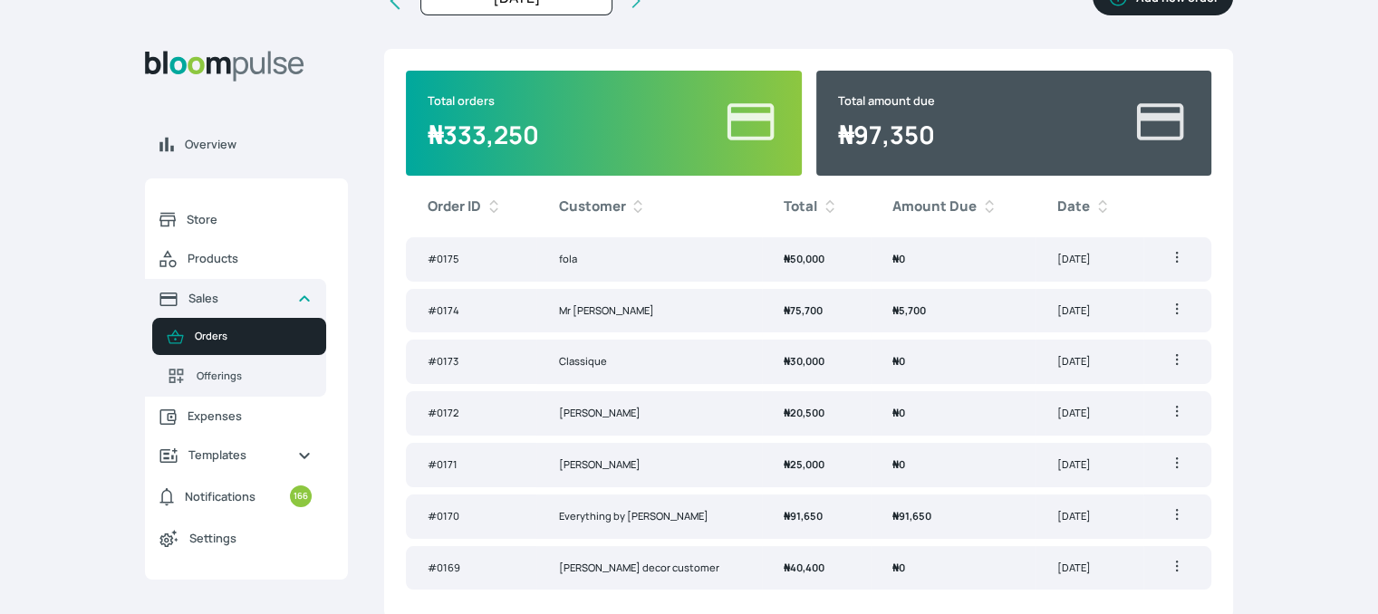
click at [784, 256] on span "₦ 50,000" at bounding box center [804, 259] width 41 height 14
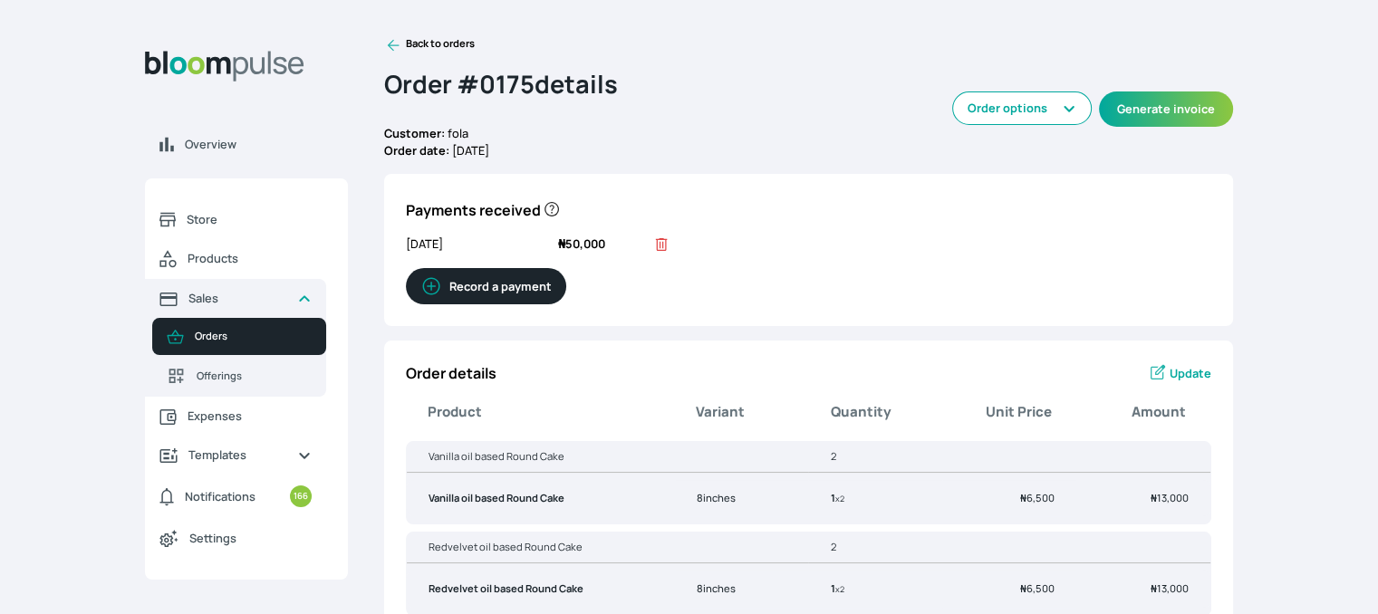
click at [419, 37] on link "Back to orders" at bounding box center [429, 45] width 91 height 18
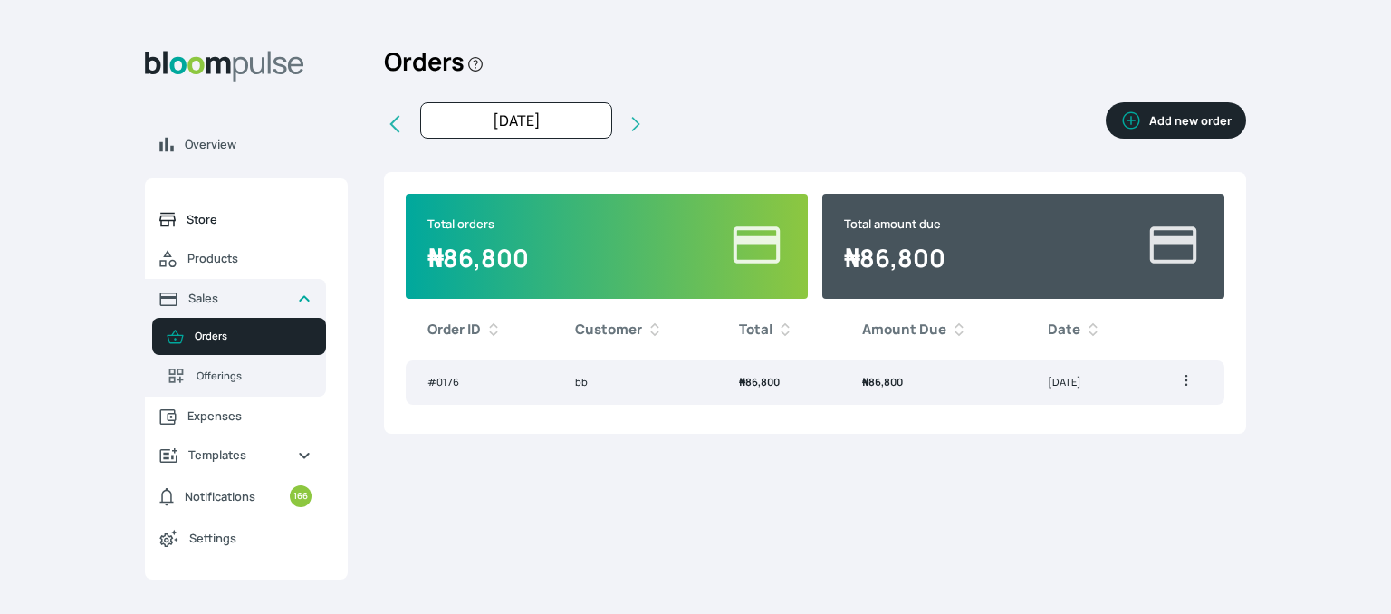
click at [235, 213] on span "Store" at bounding box center [249, 219] width 125 height 17
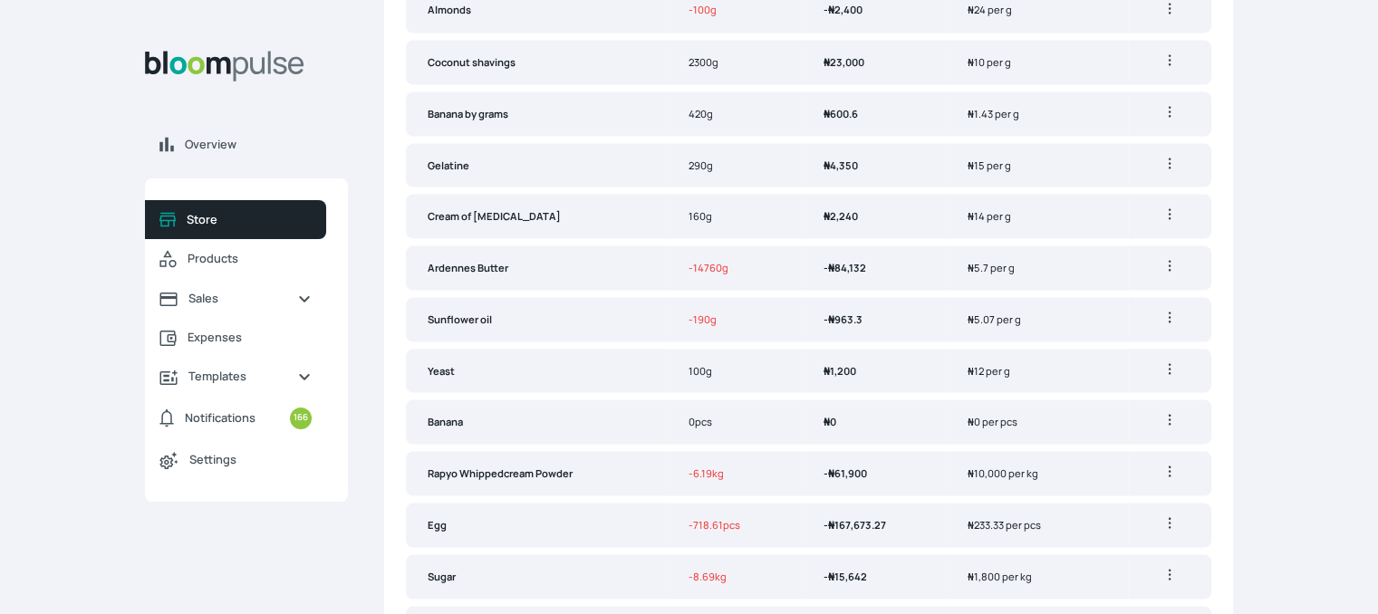
scroll to position [3410, 0]
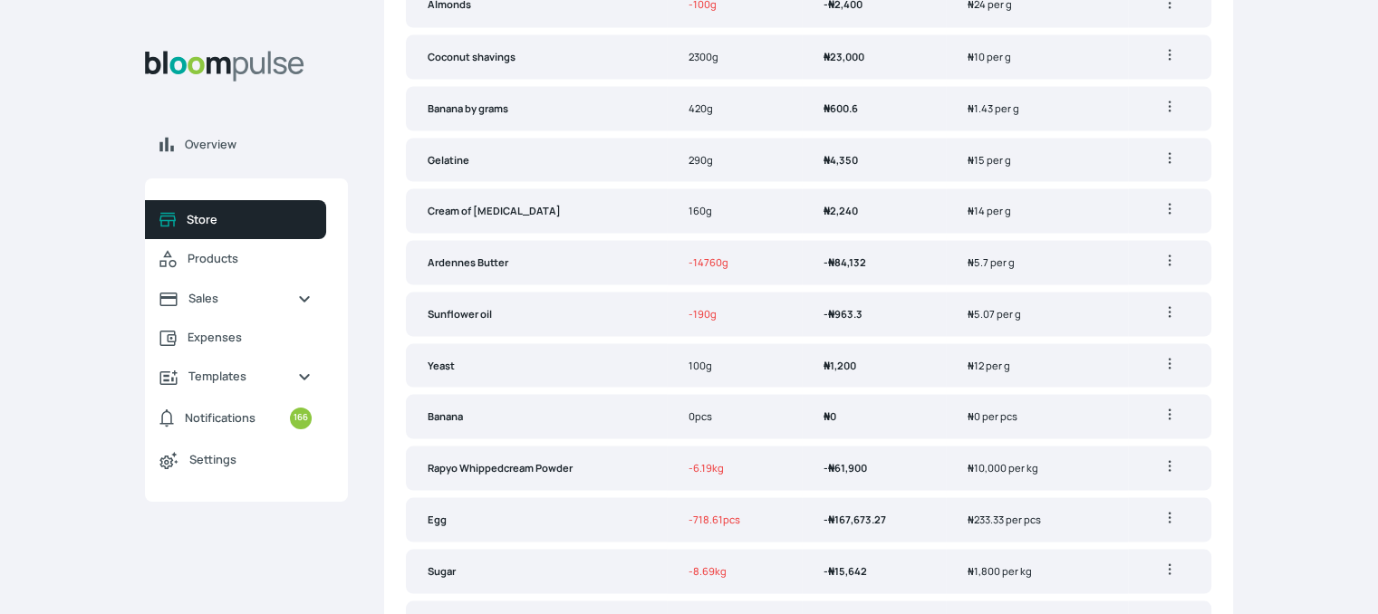
click at [549, 460] on b "Rapyo Whippedcream Powder" at bounding box center [500, 467] width 145 height 14
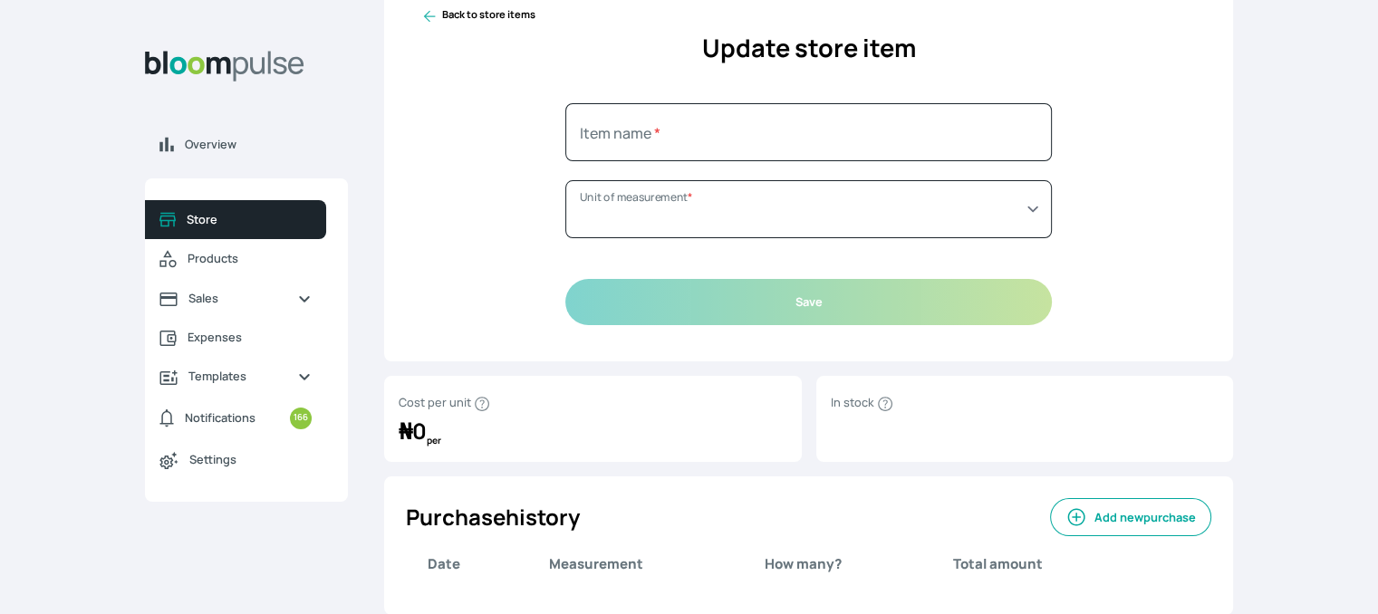
type input "Rapyo Whippedcream Powder"
select select "KILOGRAM"
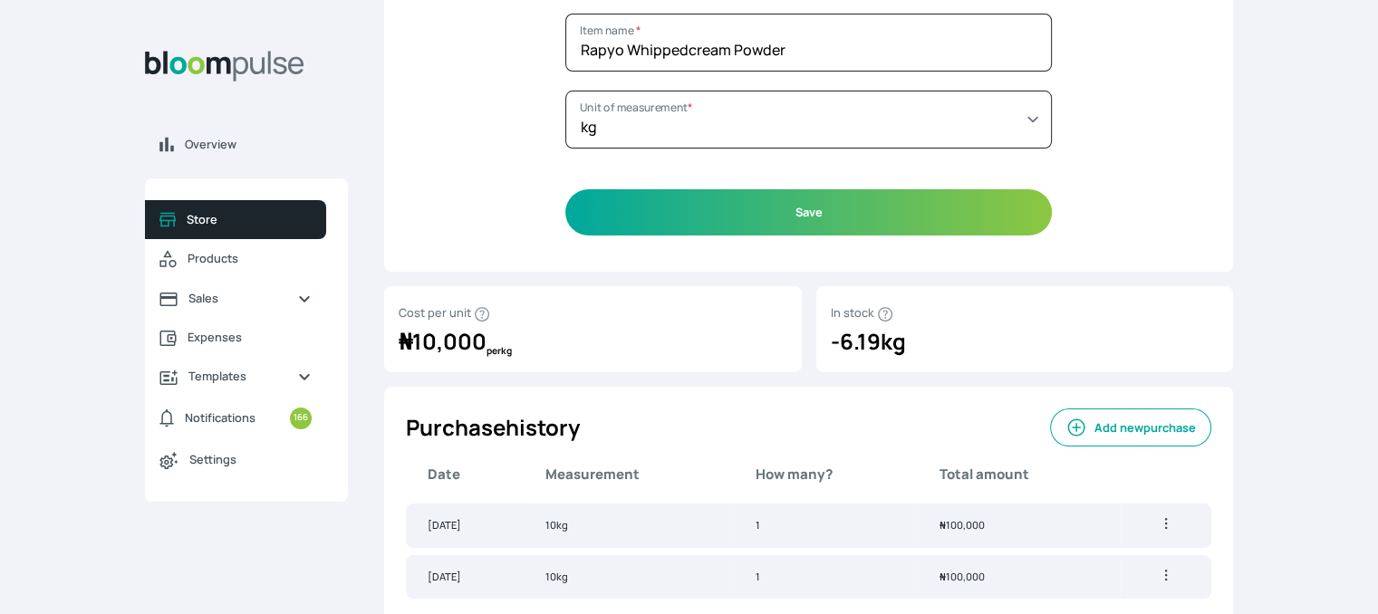
scroll to position [167, 0]
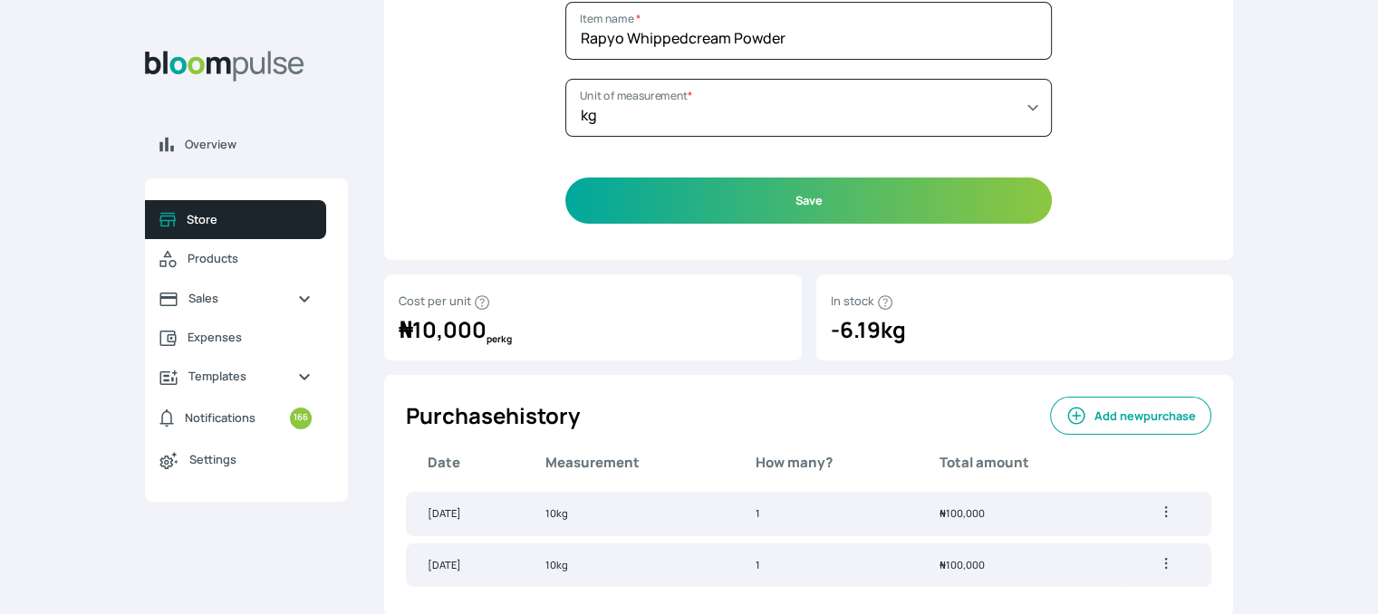
click at [1136, 414] on button "Add new purchase" at bounding box center [1130, 416] width 161 height 38
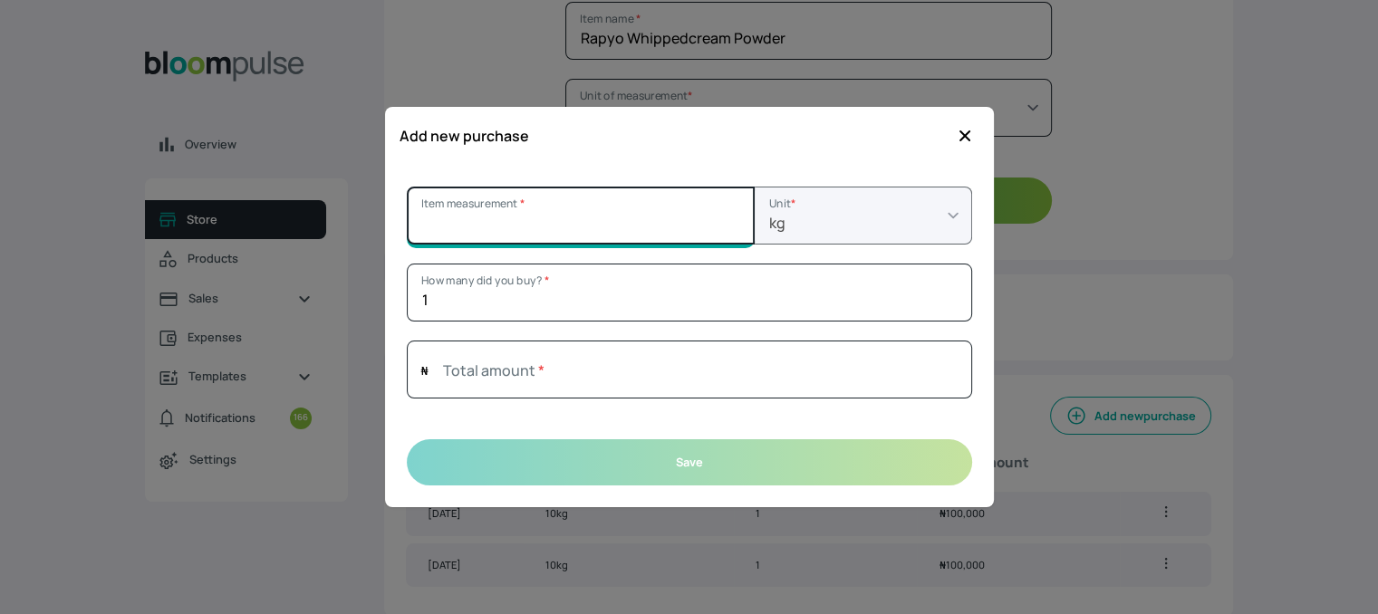
click at [516, 218] on input "Item measurement *" at bounding box center [581, 216] width 348 height 58
type input "5"
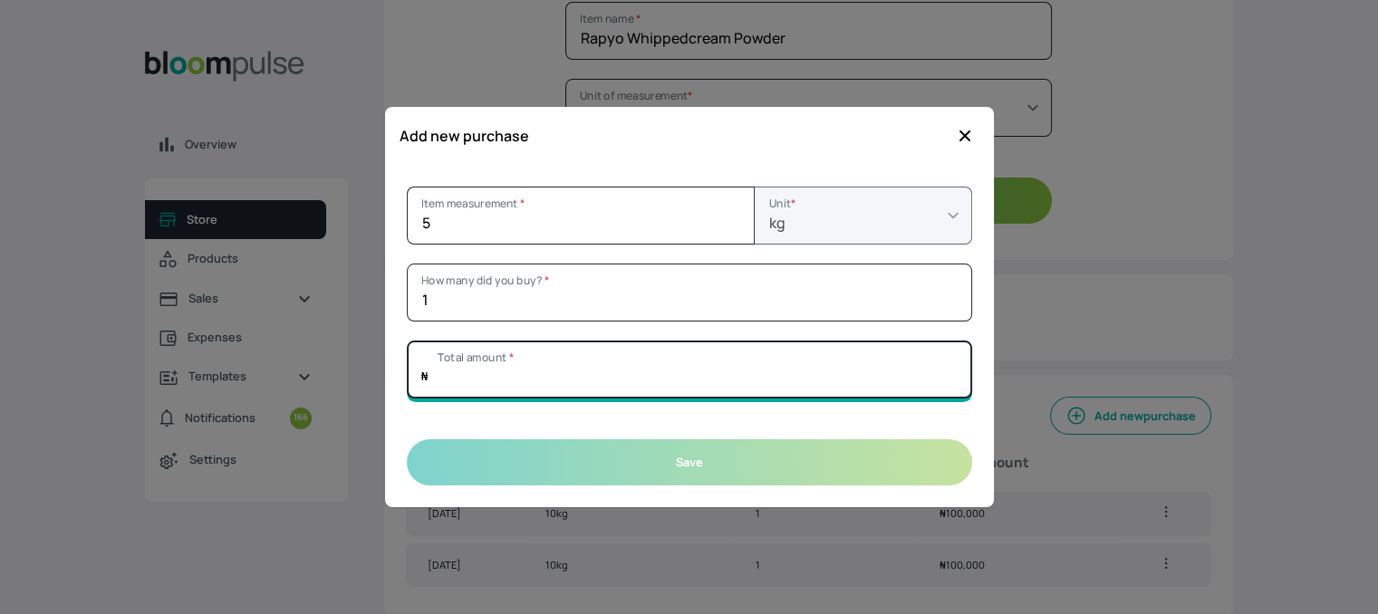
click at [626, 378] on input "Total amount *" at bounding box center [689, 370] width 565 height 58
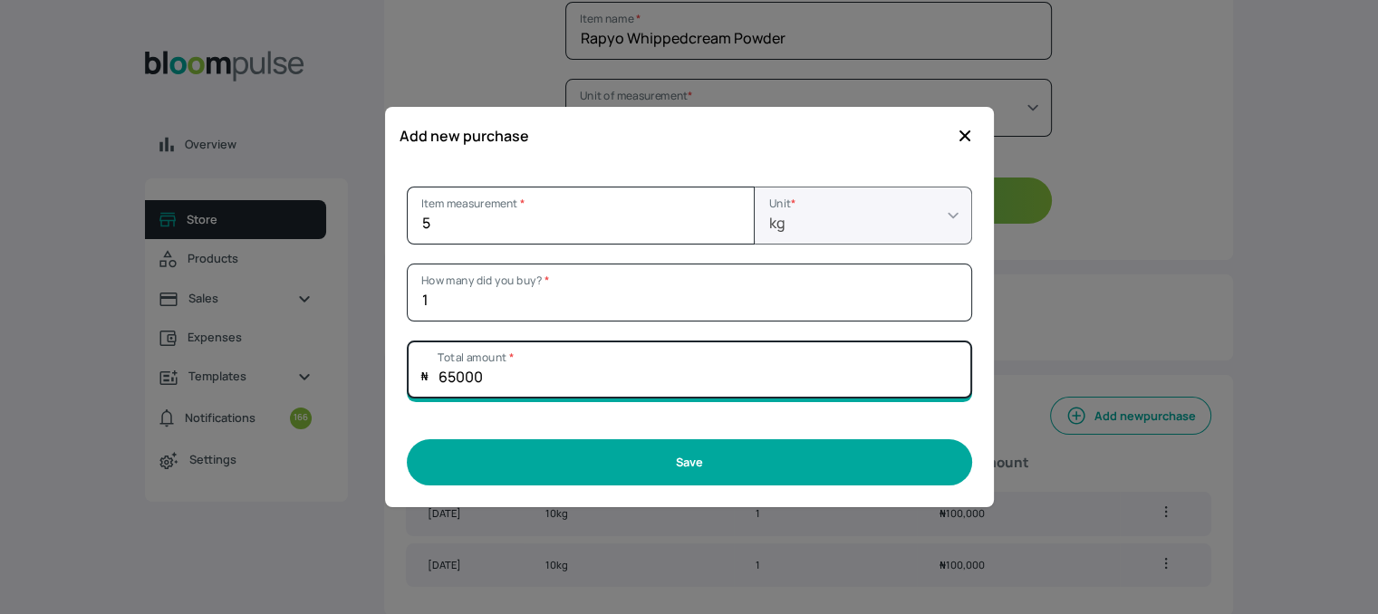
type input "65000"
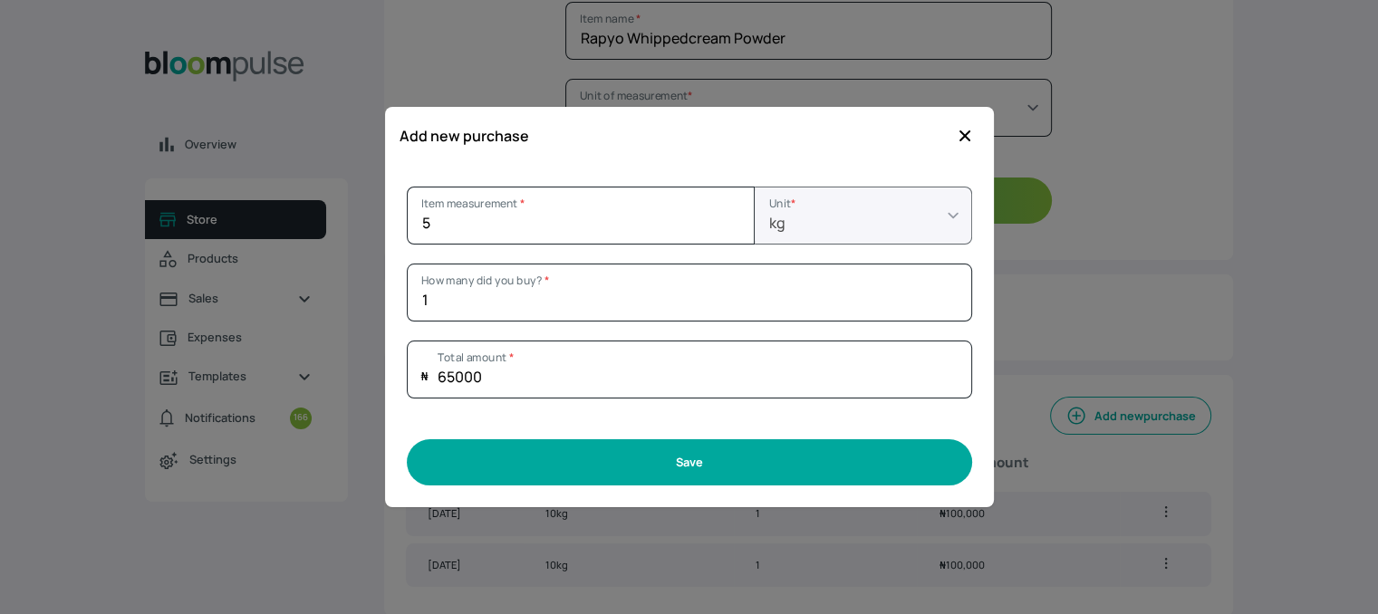
click at [610, 470] on button "Save" at bounding box center [689, 462] width 565 height 46
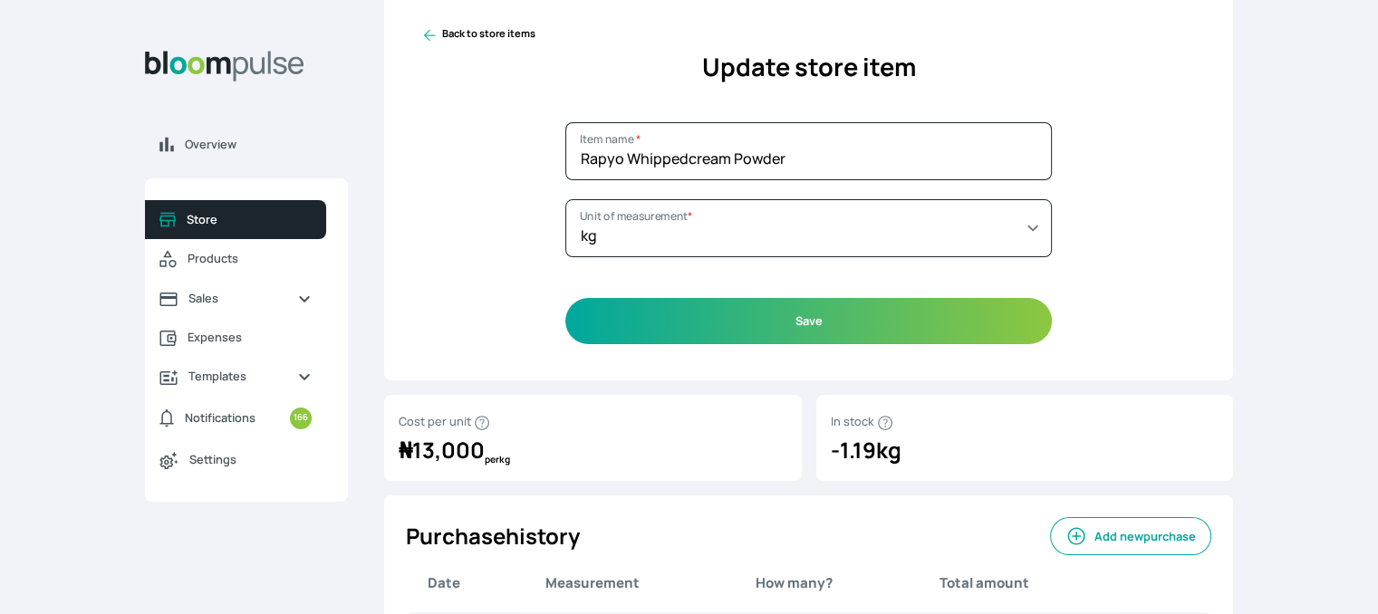
scroll to position [0, 0]
